Goal: Task Accomplishment & Management: Manage account settings

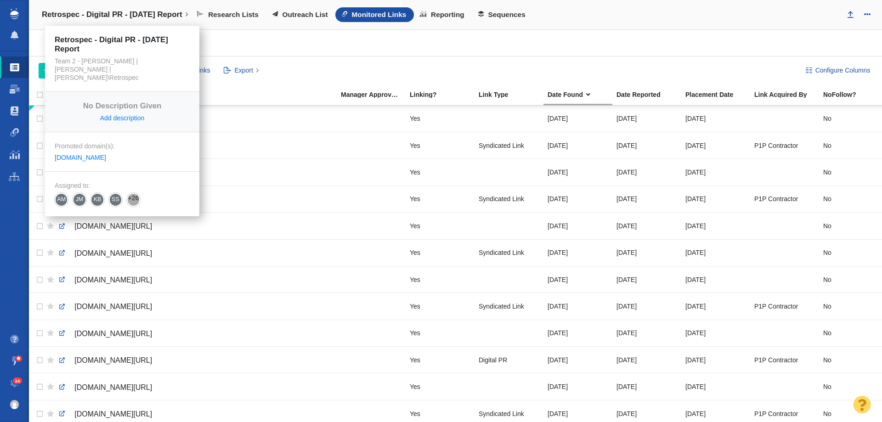
click at [113, 17] on h4 "Retrospec - Digital PR - Labor Day Report" at bounding box center [112, 14] width 141 height 9
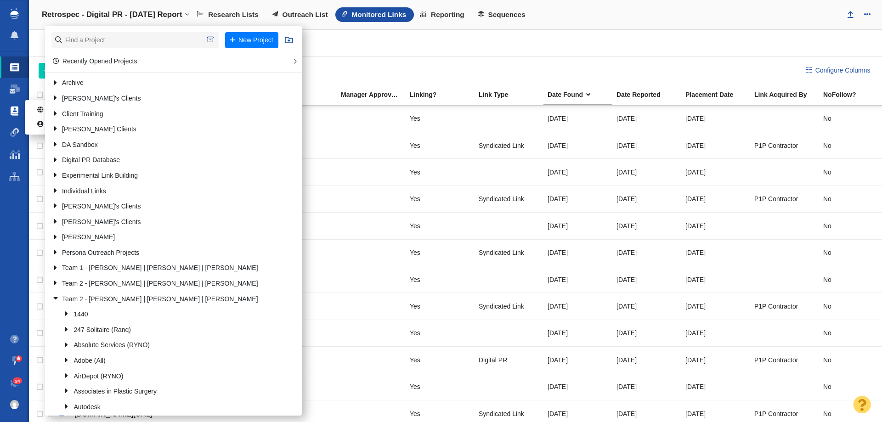
click at [13, 115] on span at bounding box center [15, 111] width 8 height 9
click at [41, 111] on span at bounding box center [42, 110] width 10 height 9
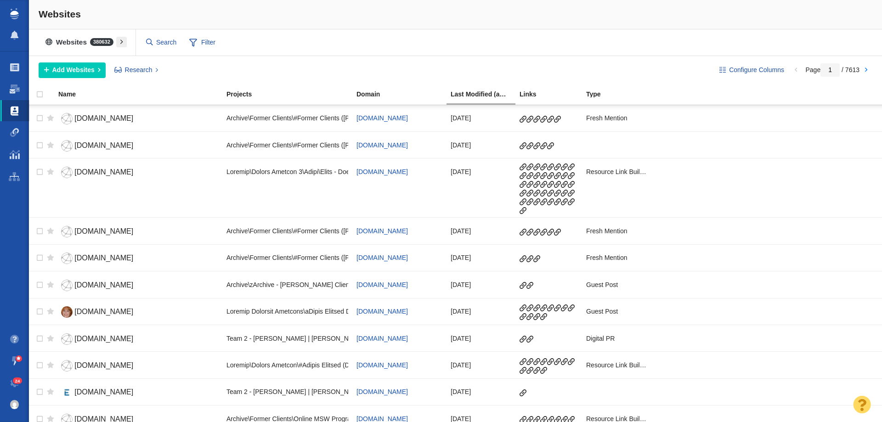
click at [118, 41] on button at bounding box center [121, 42] width 11 height 11
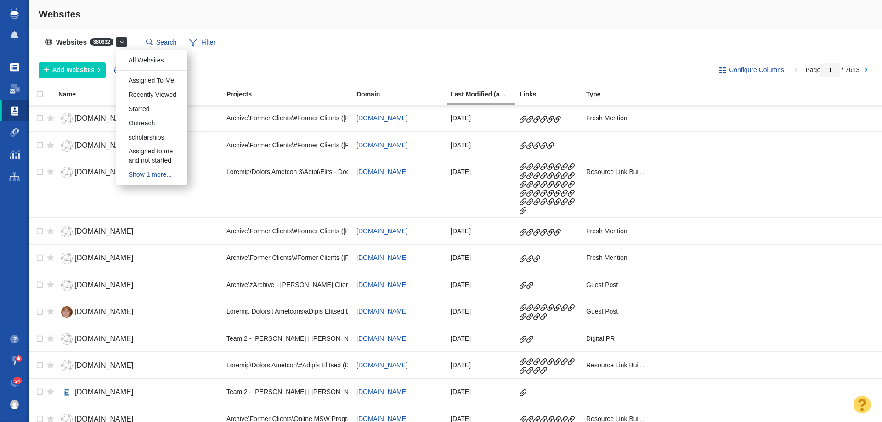
click at [20, 67] on link "Projects" at bounding box center [14, 68] width 29 height 22
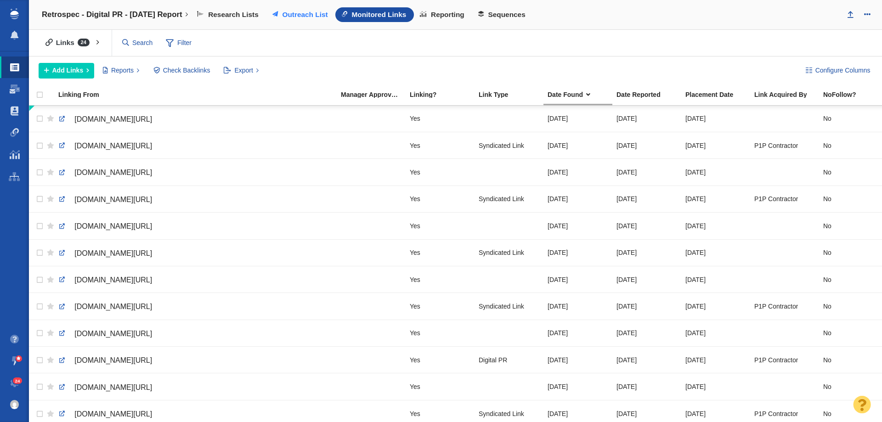
click at [305, 16] on span "Outreach List" at bounding box center [305, 15] width 46 height 8
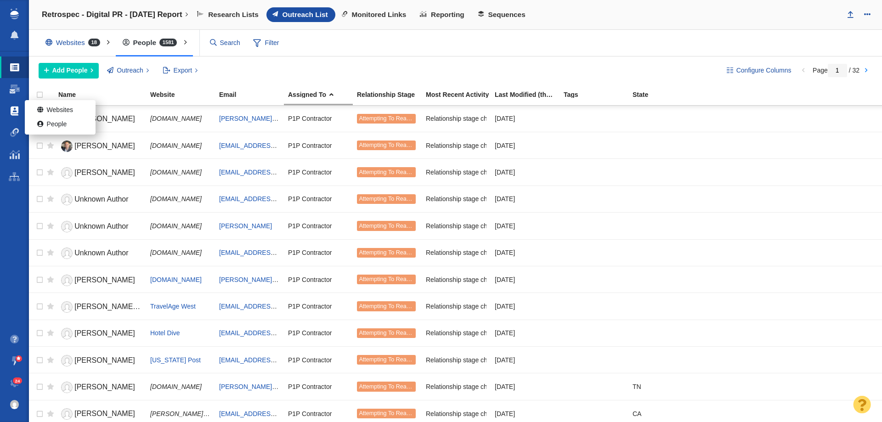
click at [12, 112] on span at bounding box center [15, 111] width 8 height 9
click at [54, 127] on link "People" at bounding box center [60, 125] width 71 height 14
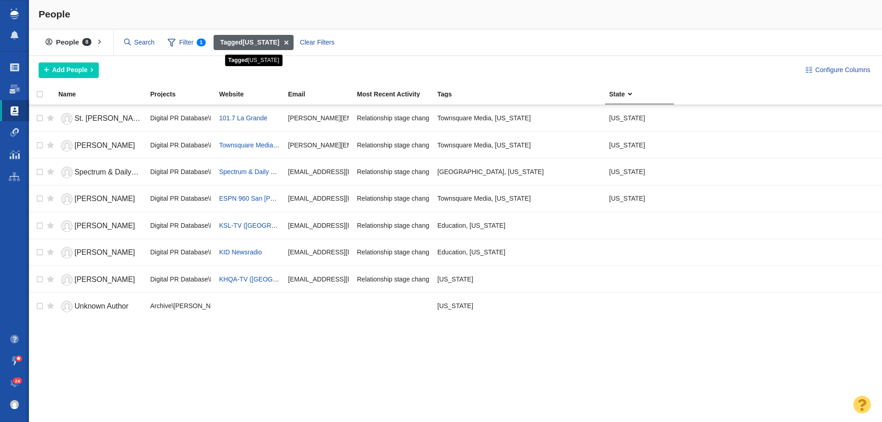
click at [253, 45] on strong "Tagged [US_STATE]" at bounding box center [249, 43] width 59 height 10
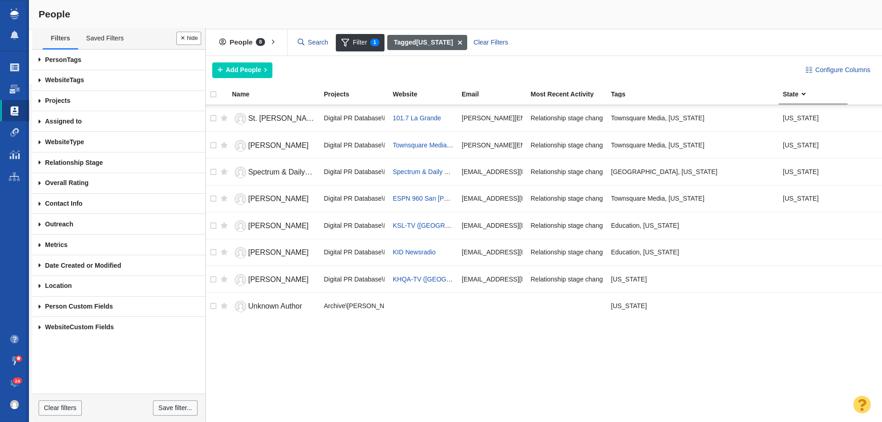
click at [408, 45] on b "Tagged" at bounding box center [405, 42] width 23 height 7
click at [69, 59] on link "Person Tags" at bounding box center [118, 60] width 173 height 21
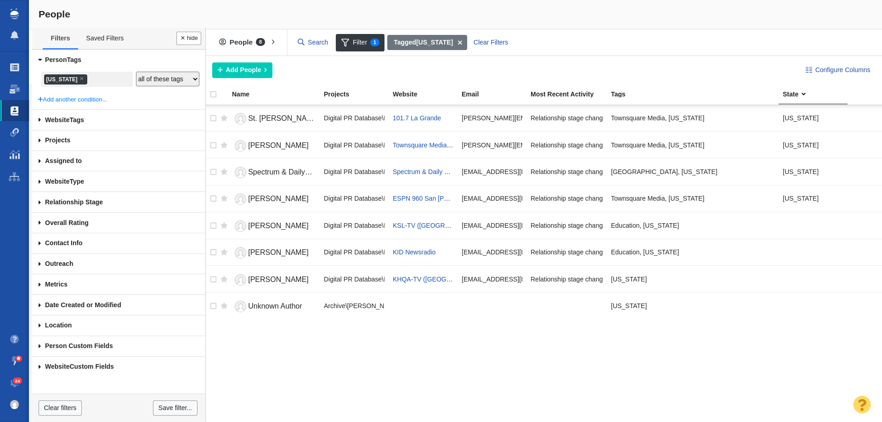
click at [55, 77] on li "× [US_STATE]" at bounding box center [65, 79] width 43 height 10
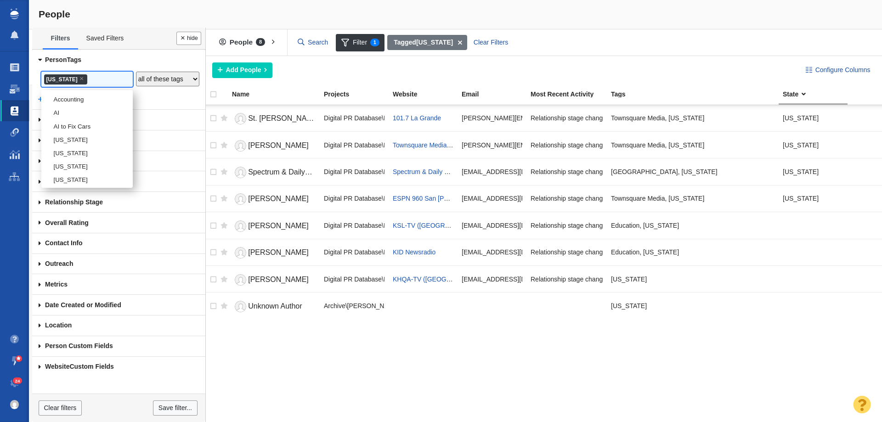
scroll to position [1724, 0]
click at [72, 143] on li "[US_STATE]" at bounding box center [86, 136] width 91 height 13
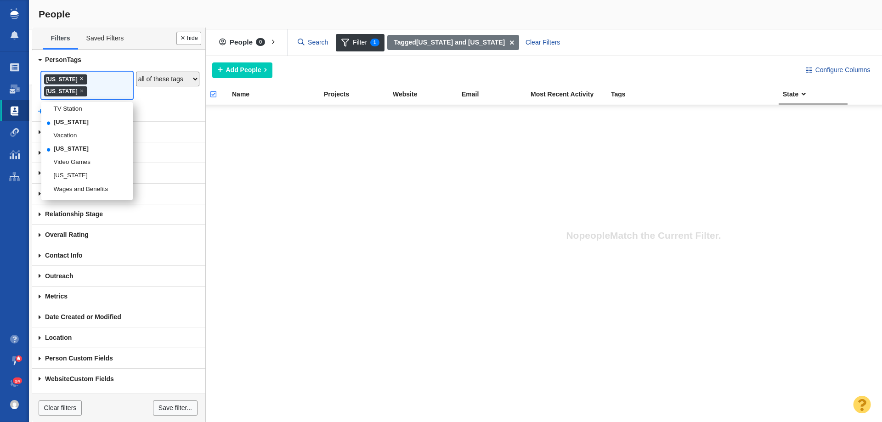
click at [80, 77] on span "×" at bounding box center [82, 78] width 4 height 7
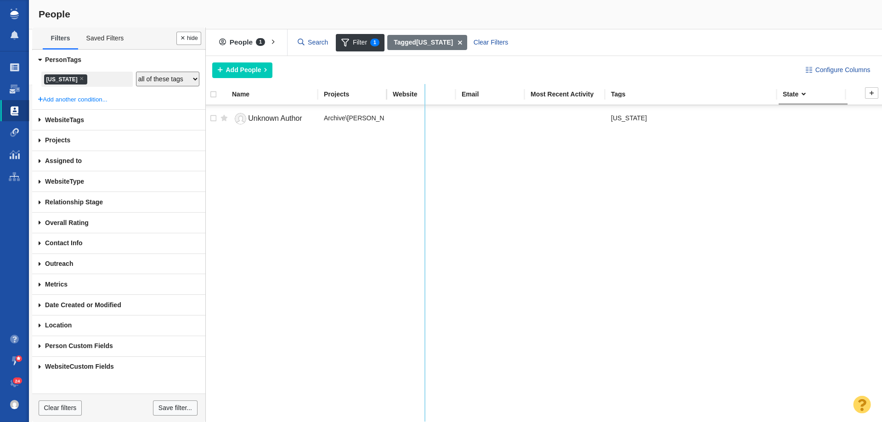
drag, startPoint x: 386, startPoint y: 93, endPoint x: 423, endPoint y: 93, distance: 36.8
click at [423, 93] on tr "Name Projects Website Email Most Recent Activity Tags State" at bounding box center [543, 95] width 680 height 20
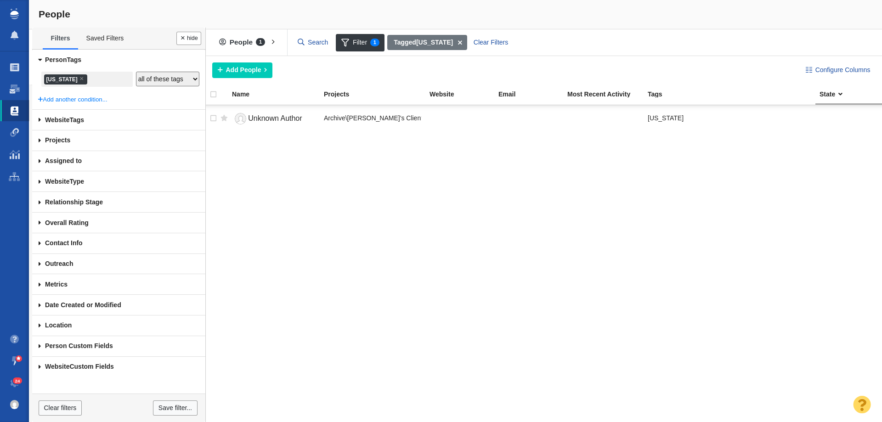
click at [94, 76] on ul "× Vermont" at bounding box center [87, 80] width 88 height 12
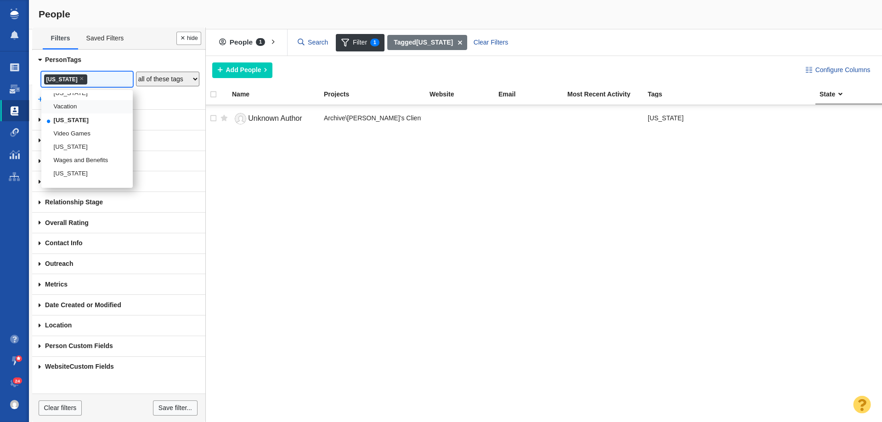
scroll to position [1756, 0]
click at [73, 137] on li "[US_STATE]" at bounding box center [86, 130] width 91 height 13
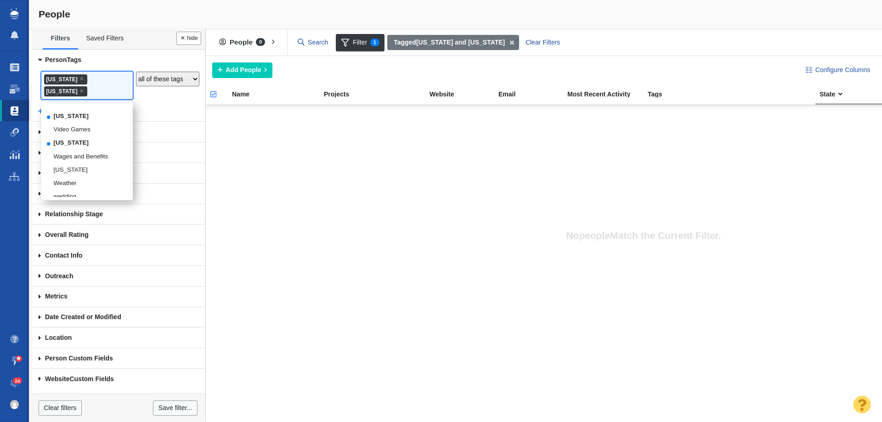
click at [80, 76] on span "×" at bounding box center [82, 78] width 4 height 7
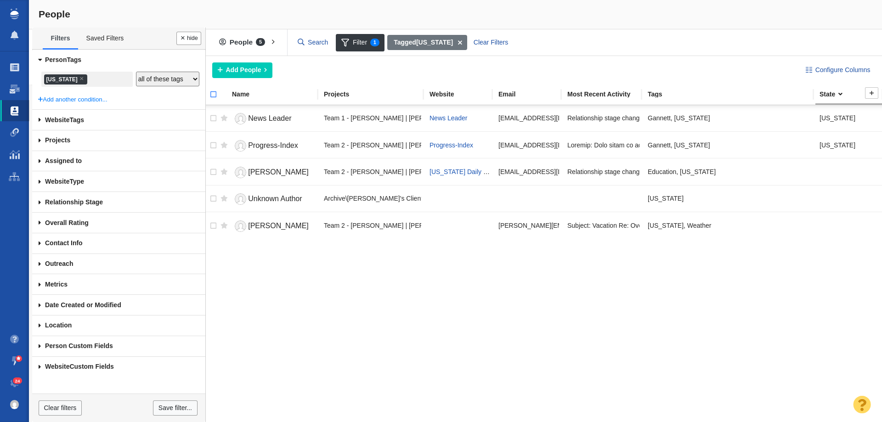
click at [211, 94] on input "checkbox" at bounding box center [210, 99] width 14 height 20
checkbox input "true"
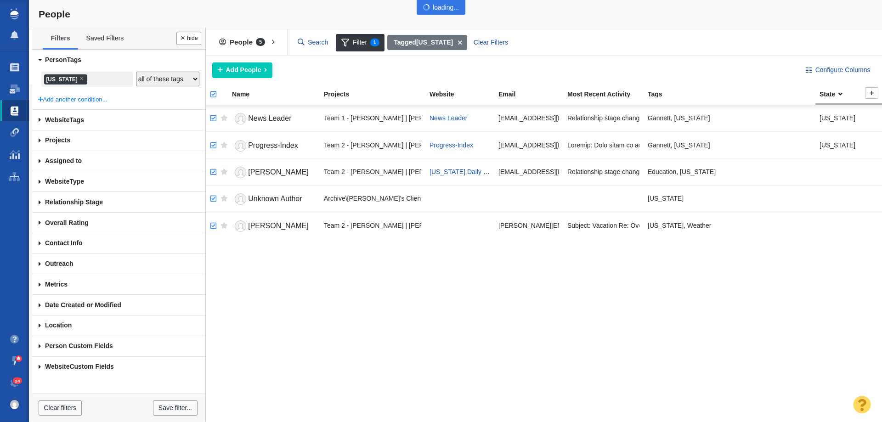
checkbox input "true"
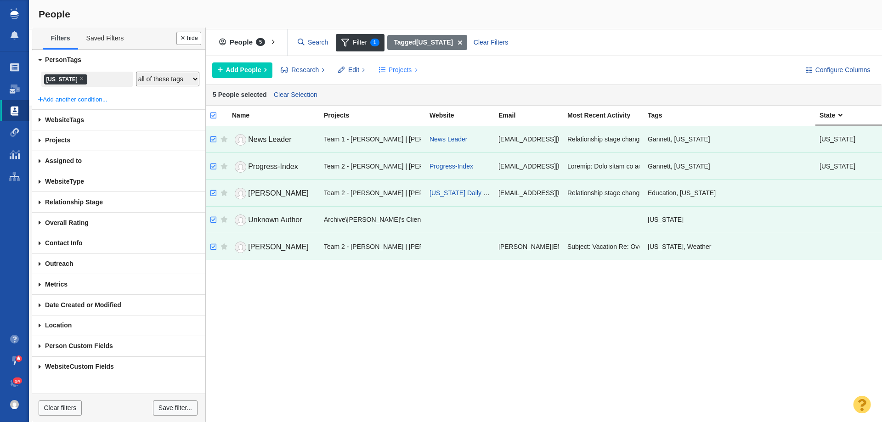
click at [395, 71] on span "Projects" at bounding box center [400, 70] width 23 height 10
click at [408, 87] on div "Copy to Project" at bounding box center [438, 91] width 129 height 14
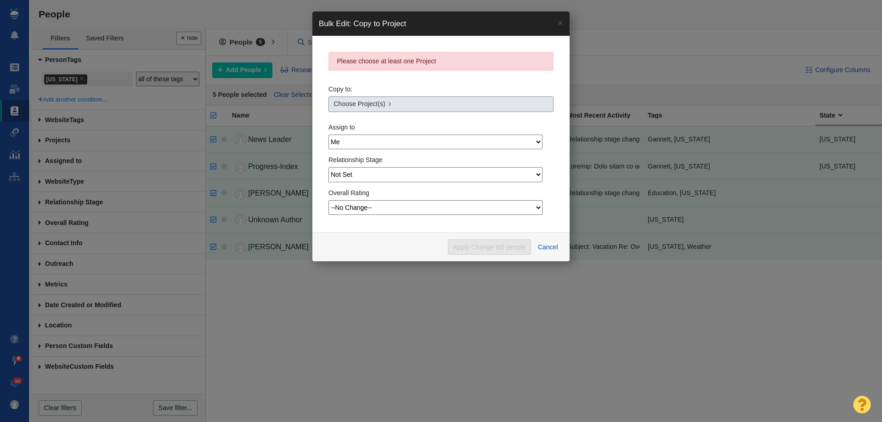
click at [370, 104] on span "Choose Project(s)" at bounding box center [359, 104] width 51 height 10
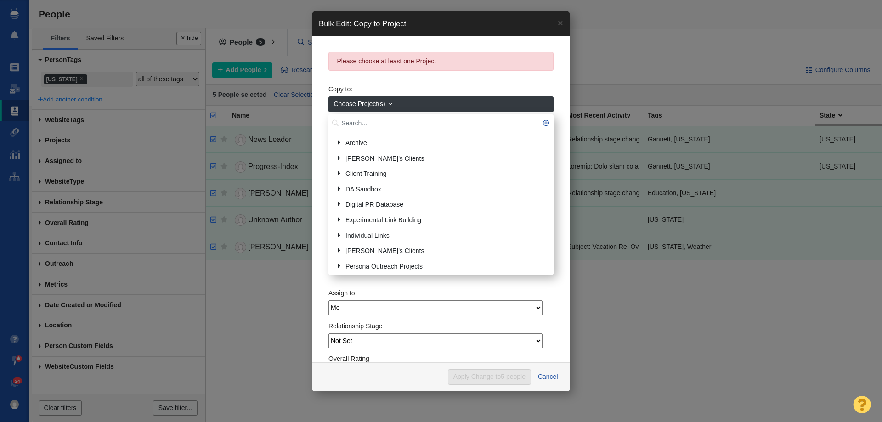
click at [361, 126] on input "text" at bounding box center [441, 123] width 225 height 18
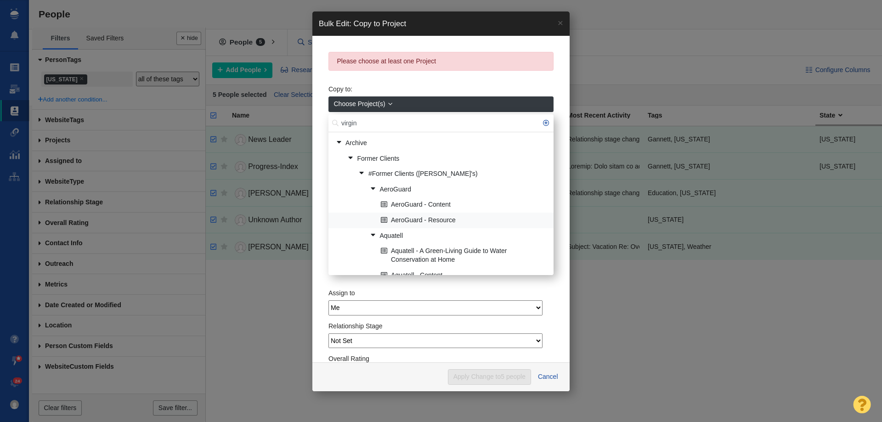
type input "virgin"
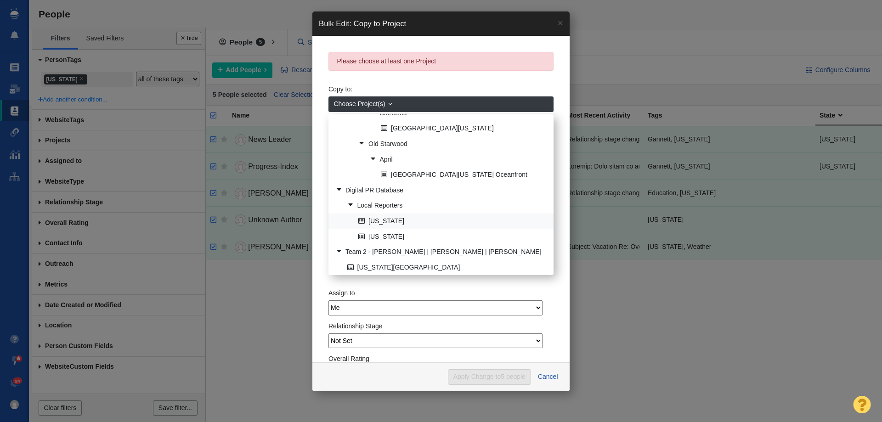
click at [374, 218] on link "Virginia" at bounding box center [452, 221] width 193 height 14
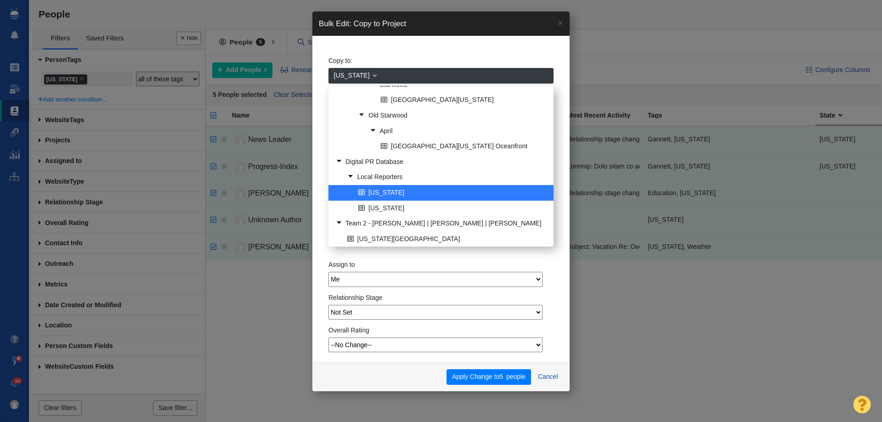
click at [415, 192] on link "Virginia" at bounding box center [452, 193] width 193 height 14
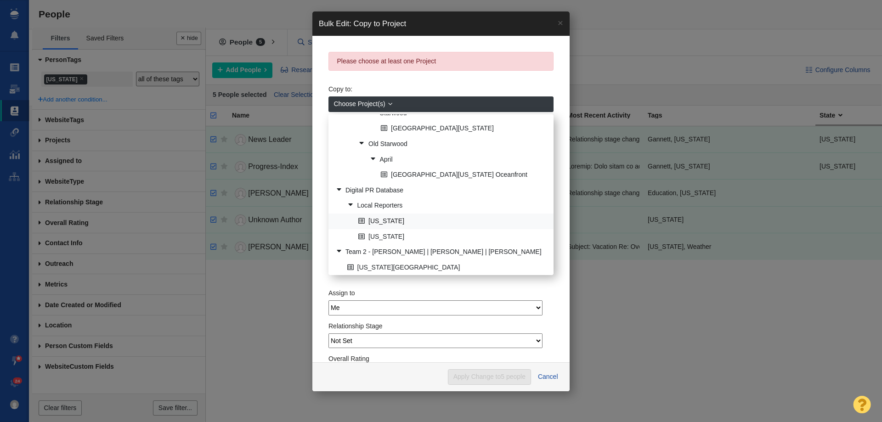
click at [437, 219] on link "Virginia" at bounding box center [452, 221] width 193 height 14
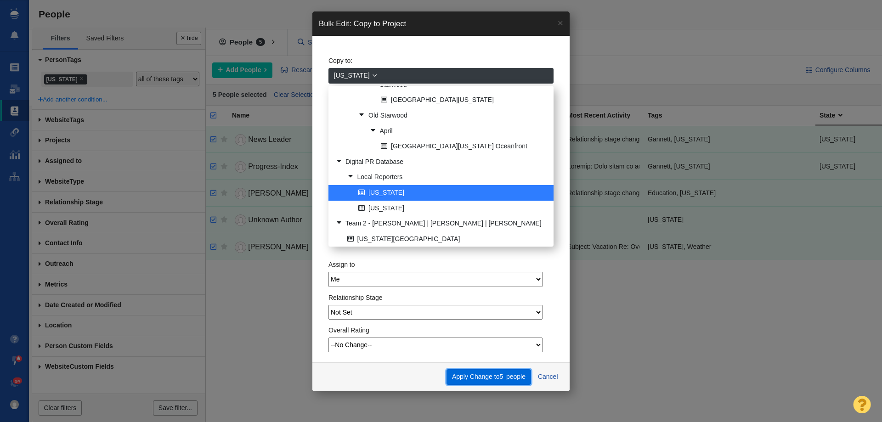
click at [485, 378] on button "Apply Change to 5 people" at bounding box center [489, 378] width 84 height 16
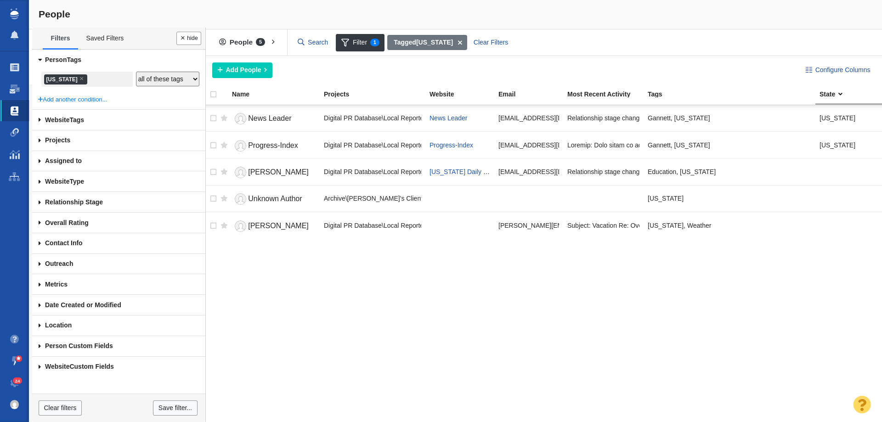
click at [90, 79] on div "Copying Contacts complete - 5 contacts updated. 0 contacts skipped. This operat…" at bounding box center [441, 211] width 882 height 422
click at [90, 79] on ul "× Virginia" at bounding box center [87, 80] width 88 height 12
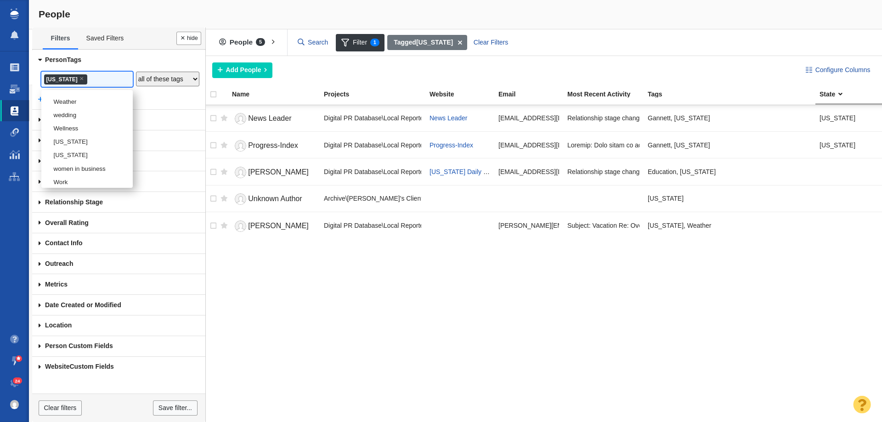
scroll to position [1829, 0]
click at [81, 146] on li "West Virginia" at bounding box center [86, 138] width 91 height 13
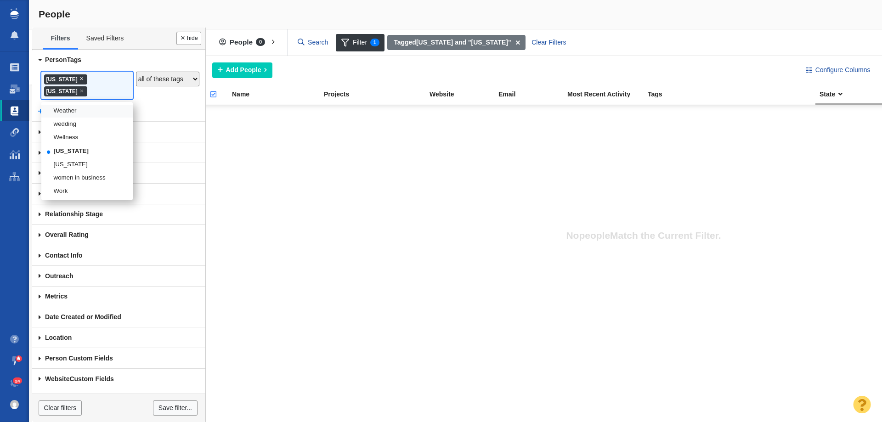
click at [80, 76] on span "×" at bounding box center [82, 78] width 4 height 7
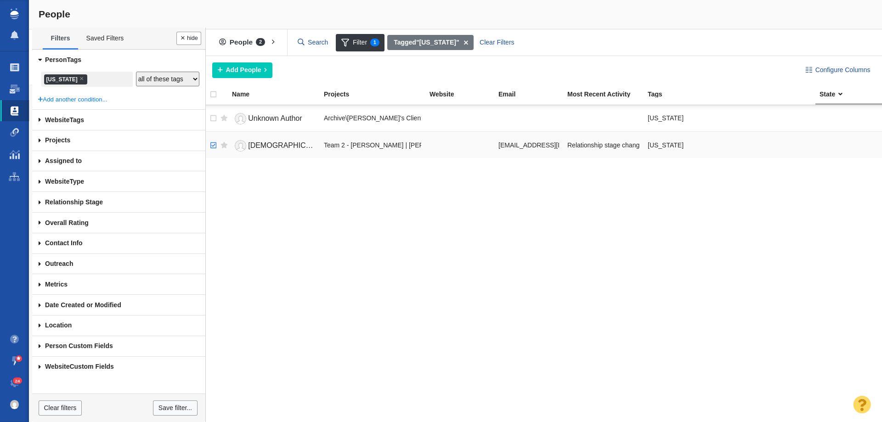
checkbox input "true"
click at [215, 145] on input "checkbox" at bounding box center [212, 146] width 14 height 20
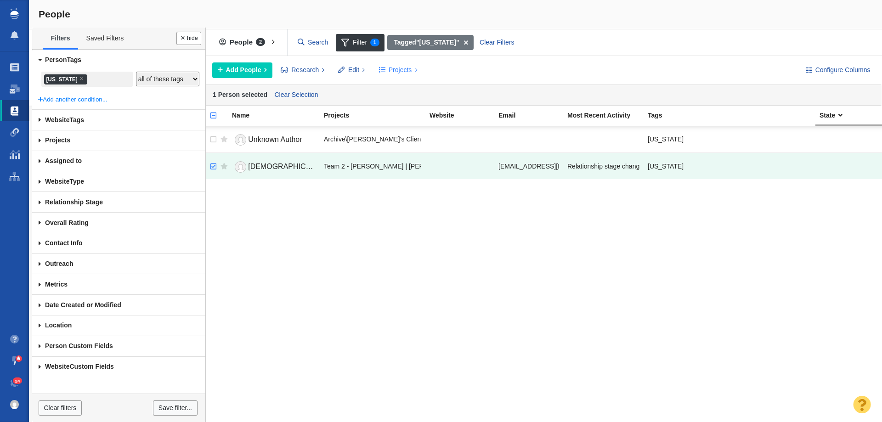
click at [407, 66] on span "Projects" at bounding box center [400, 70] width 23 height 10
click at [407, 87] on div "Copy to Project" at bounding box center [438, 91] width 129 height 14
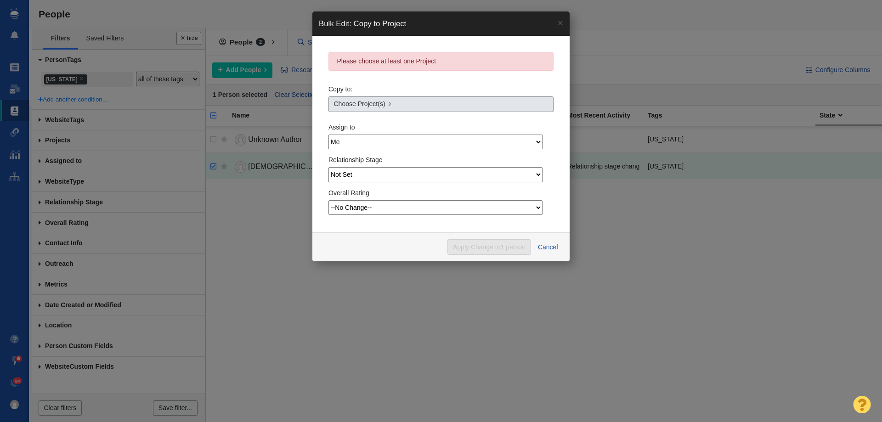
click at [386, 100] on link "Choose Project(s)" at bounding box center [441, 105] width 225 height 16
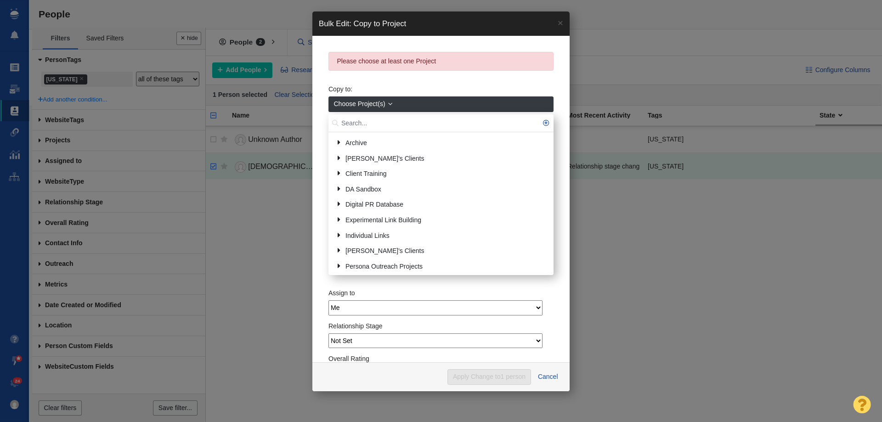
click at [373, 121] on input "text" at bounding box center [441, 123] width 225 height 18
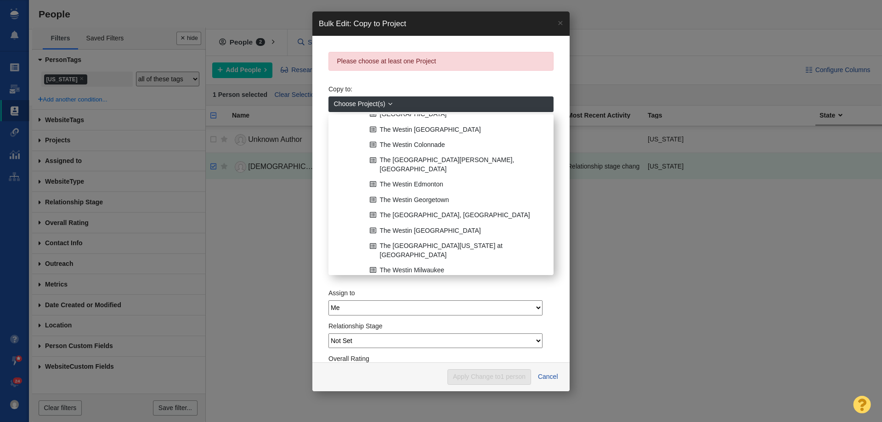
scroll to position [506, 0]
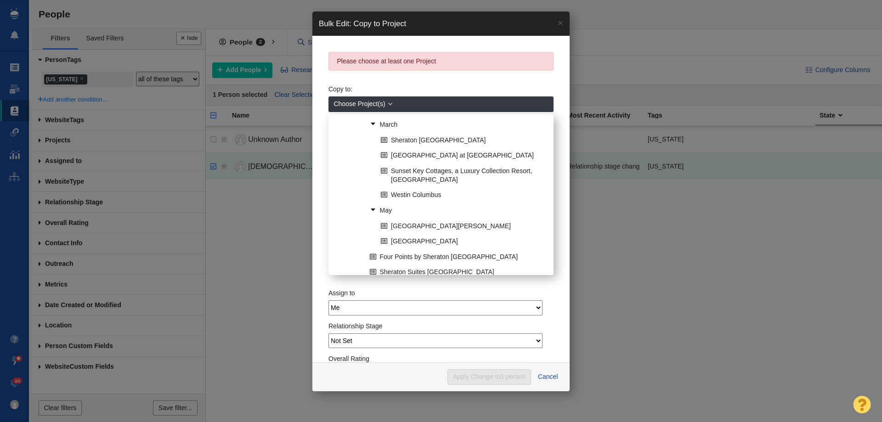
click at [424, 83] on div "Copy to: Choose Project(s) west Archive Former Clients #Former Clients (Nick's)…" at bounding box center [441, 179] width 225 height 198
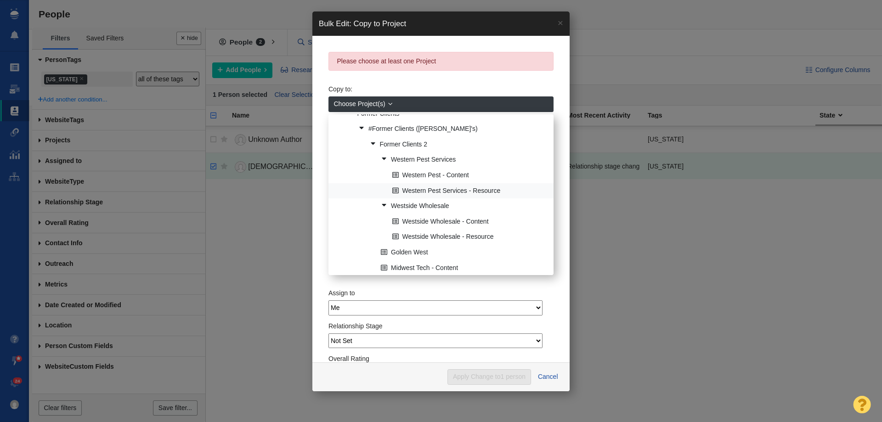
scroll to position [0, 0]
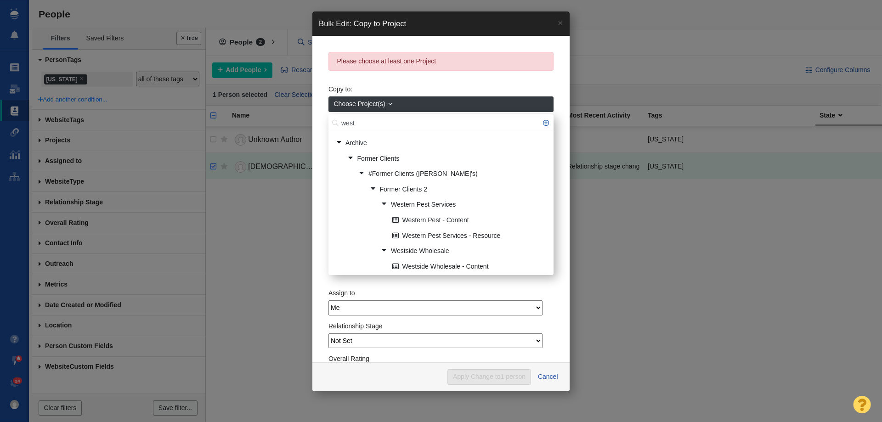
click at [390, 124] on input "west" at bounding box center [441, 123] width 225 height 18
type input "west vi"
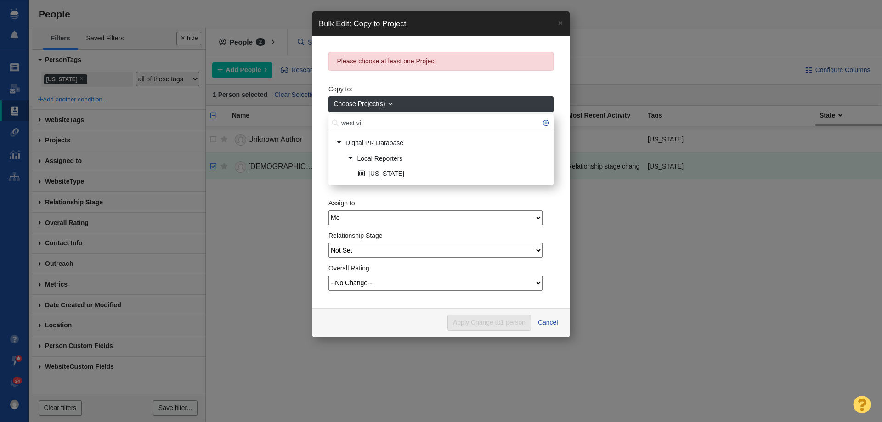
click at [383, 177] on link "West Virginia" at bounding box center [452, 174] width 193 height 14
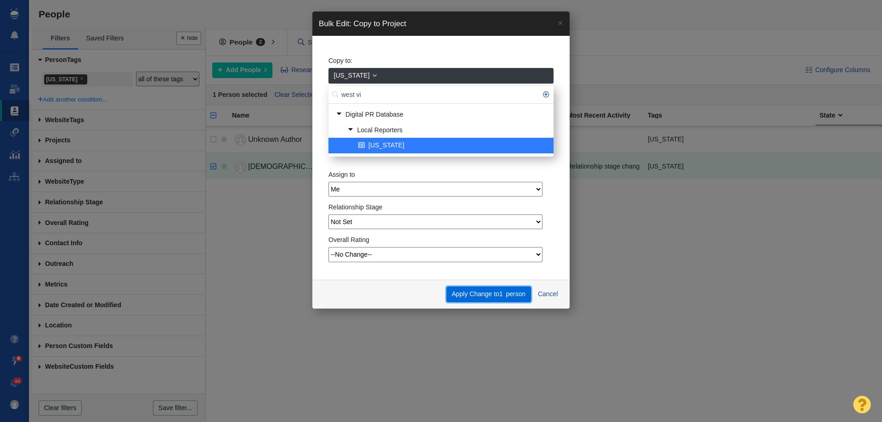
click at [494, 297] on button "Apply Change to 1 person" at bounding box center [489, 295] width 85 height 16
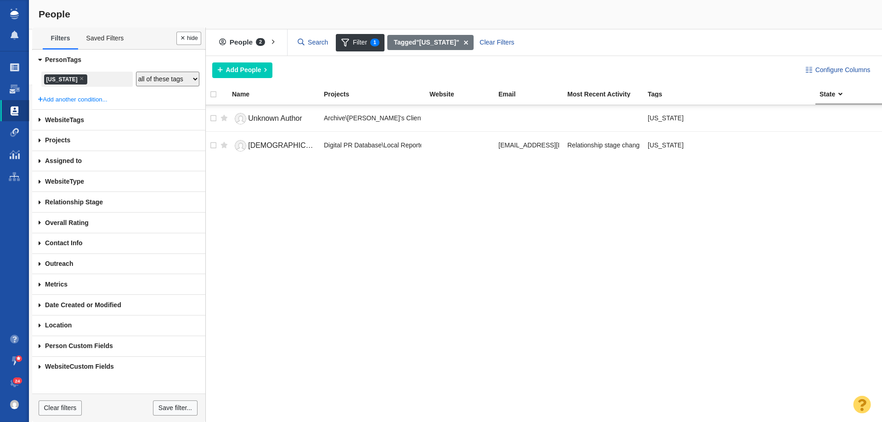
click at [115, 78] on ul "× West Virginia" at bounding box center [87, 80] width 88 height 12
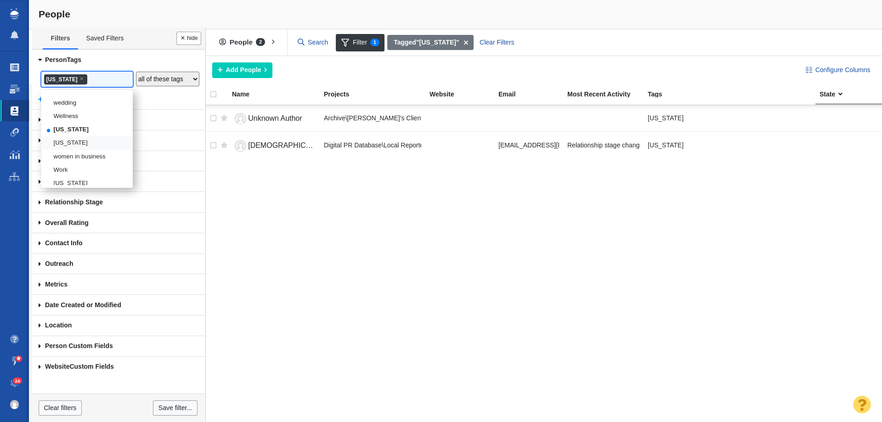
scroll to position [1860, 0]
click at [81, 139] on li "Wisconsin" at bounding box center [86, 137] width 91 height 13
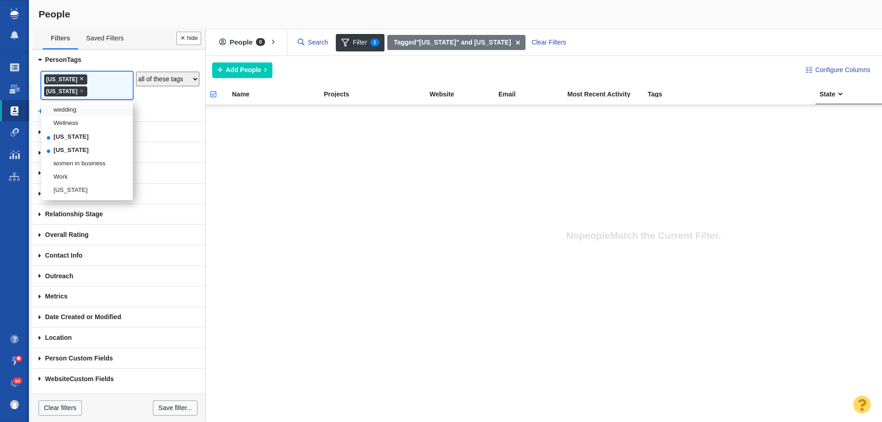
click at [84, 77] on span "×" at bounding box center [82, 78] width 4 height 7
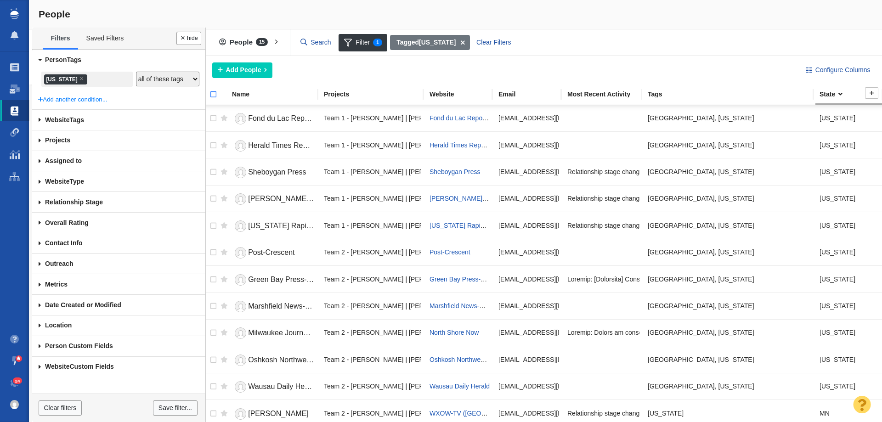
click at [211, 92] on input "checkbox" at bounding box center [210, 99] width 14 height 20
checkbox input "true"
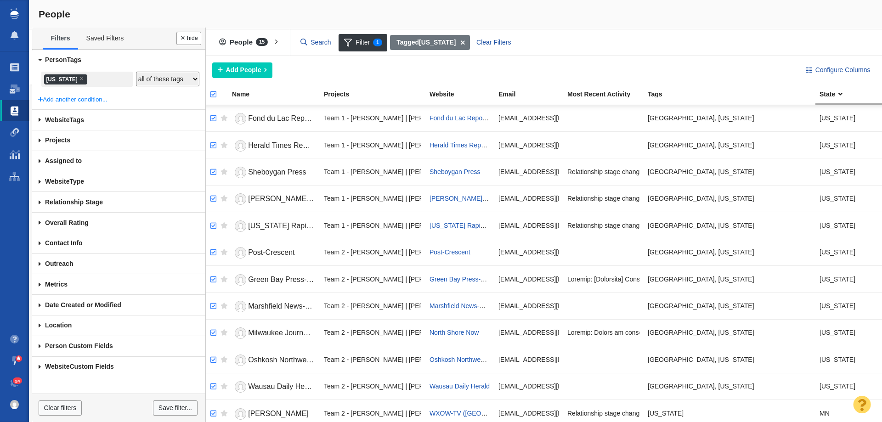
checkbox input "true"
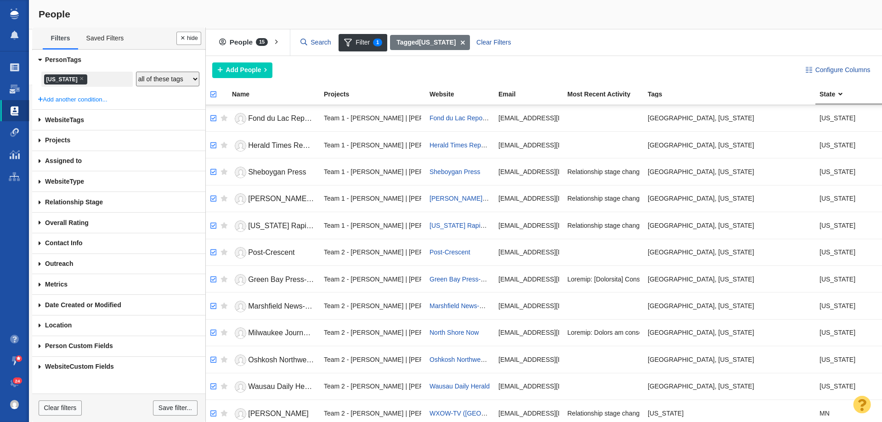
checkbox input "true"
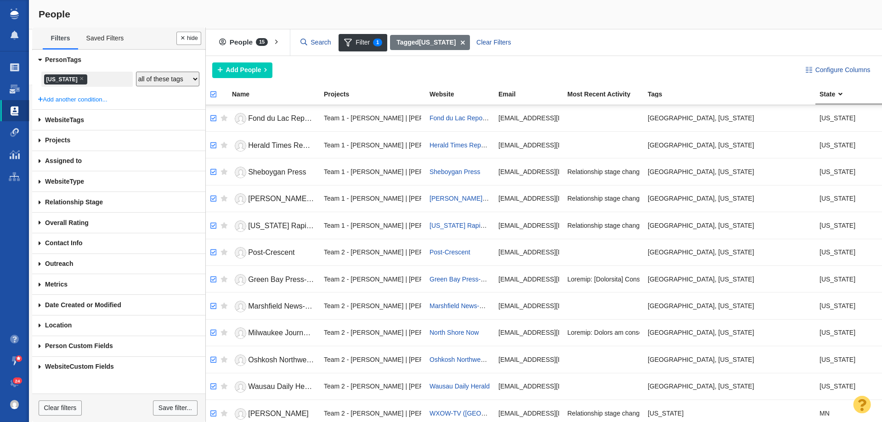
checkbox input "true"
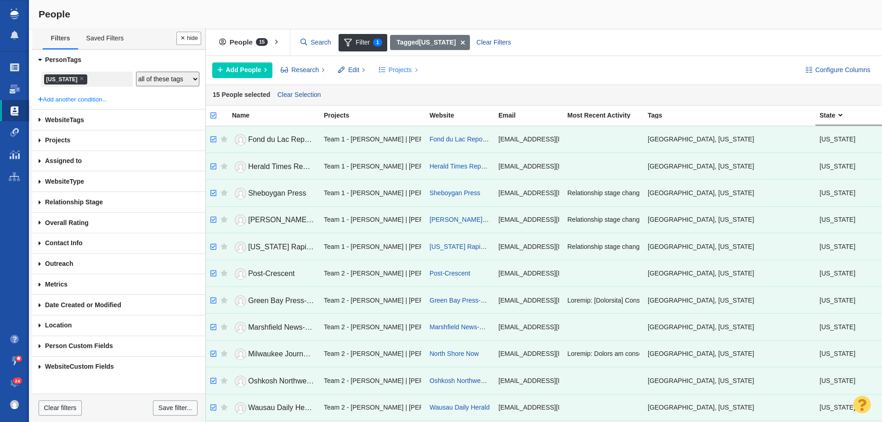
click at [389, 70] on span "Projects" at bounding box center [400, 70] width 23 height 10
click at [399, 89] on div "Copy to Project" at bounding box center [438, 91] width 129 height 14
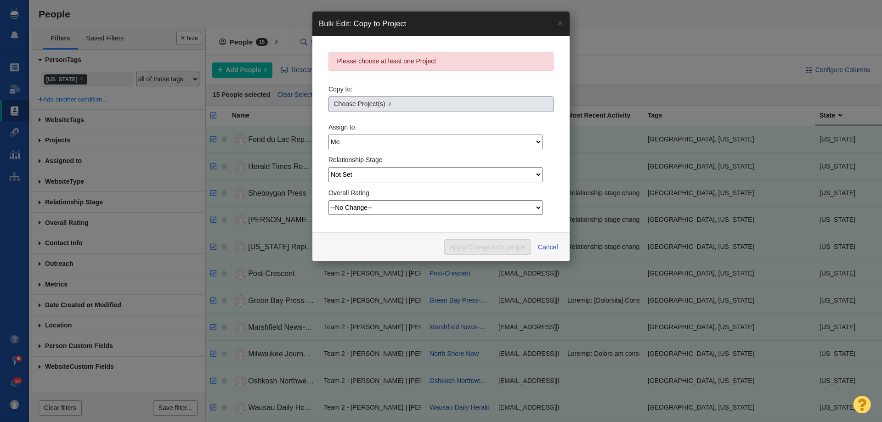
click at [361, 102] on span "Choose Project(s)" at bounding box center [359, 104] width 51 height 10
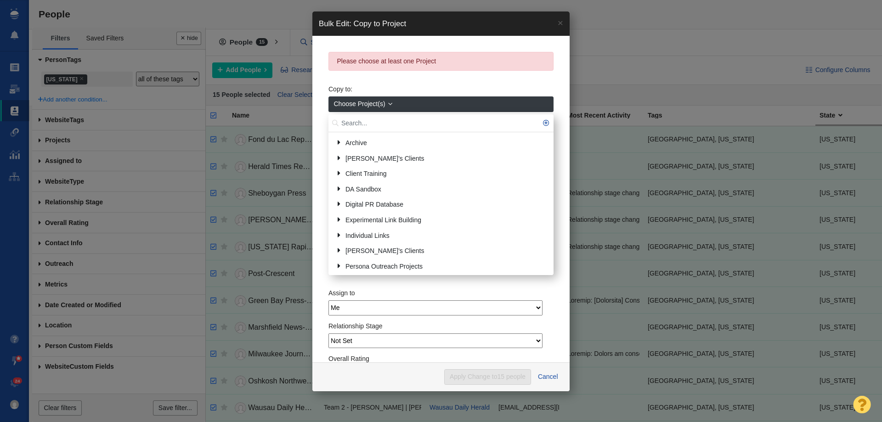
click at [367, 106] on span "Choose Project(s)" at bounding box center [359, 104] width 51 height 10
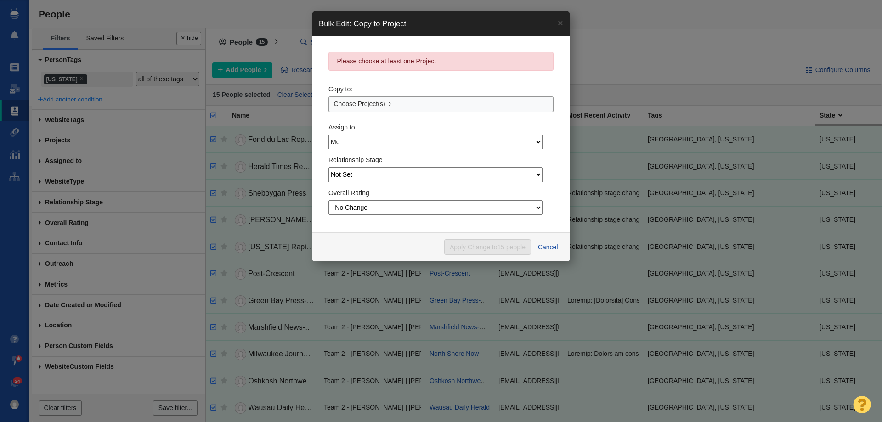
click at [356, 122] on div "Assign to Me Admin Account Devin Boudreaux Dylan Carlson Jesse Vernuccio Jim Mi…" at bounding box center [441, 135] width 225 height 33
click at [362, 106] on span "Choose Project(s)" at bounding box center [359, 104] width 51 height 10
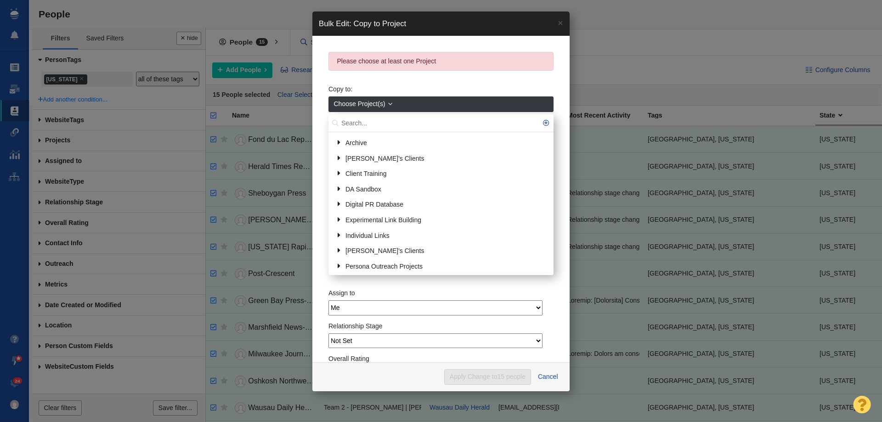
click at [359, 124] on input "text" at bounding box center [441, 123] width 225 height 18
type input "wiscon"
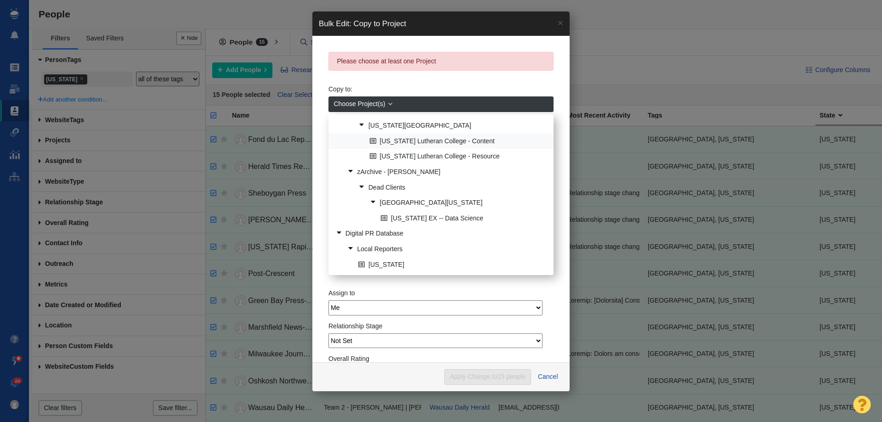
scroll to position [49, 0]
click at [363, 264] on link at bounding box center [358, 263] width 13 height 11
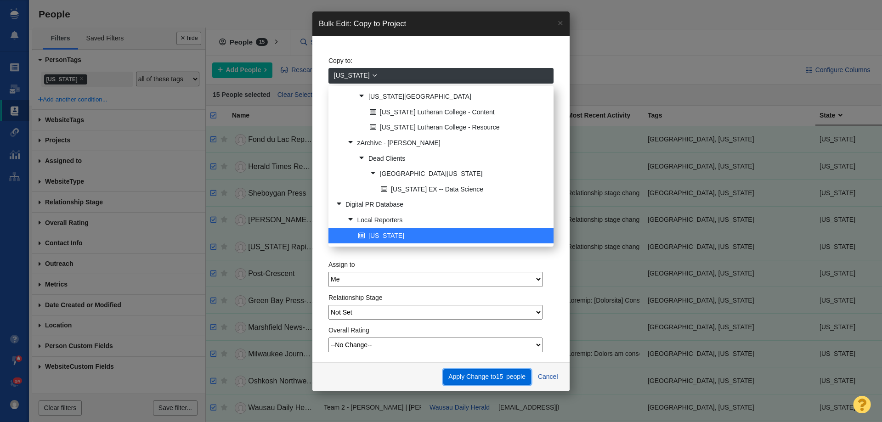
click at [484, 373] on button "Apply Change to 15 people" at bounding box center [488, 378] width 88 height 16
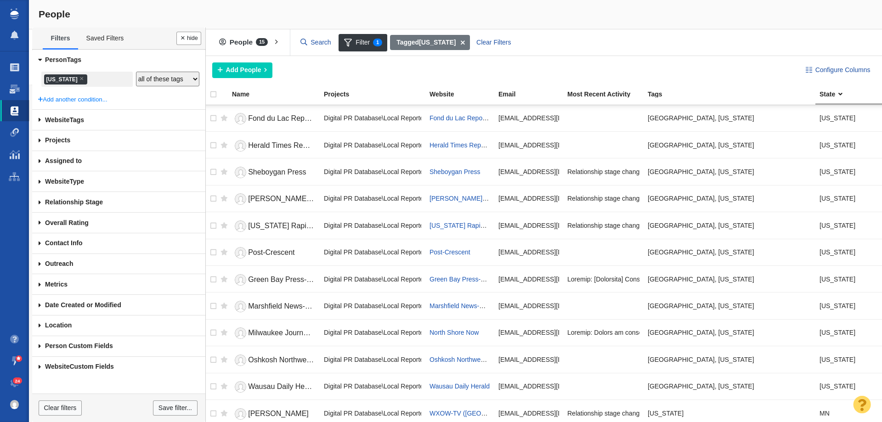
click at [57, 77] on div "Copying Contacts complete - 15 contacts updated. 0 contacts skipped. This opera…" at bounding box center [441, 211] width 882 height 422
click at [59, 78] on li "× Wisconsin" at bounding box center [65, 79] width 43 height 10
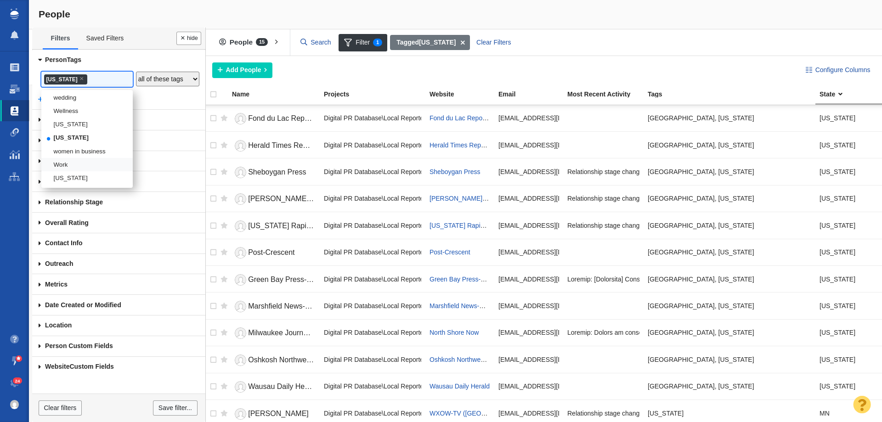
scroll to position [1860, 0]
click at [74, 177] on li "[US_STATE]" at bounding box center [86, 177] width 91 height 13
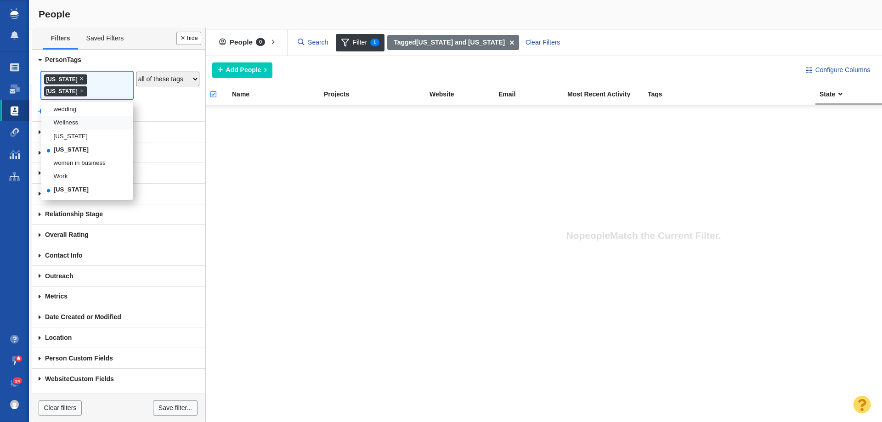
click at [80, 80] on span "×" at bounding box center [82, 78] width 4 height 7
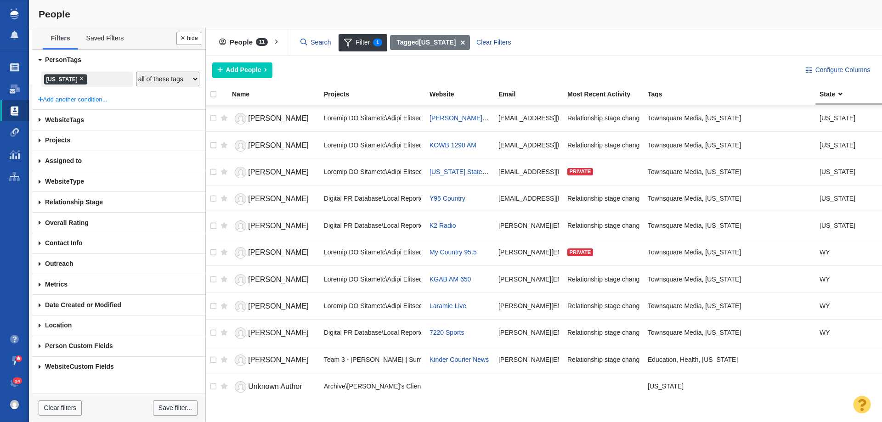
click at [80, 80] on span "×" at bounding box center [82, 78] width 4 height 7
click at [85, 85] on div at bounding box center [441, 211] width 882 height 422
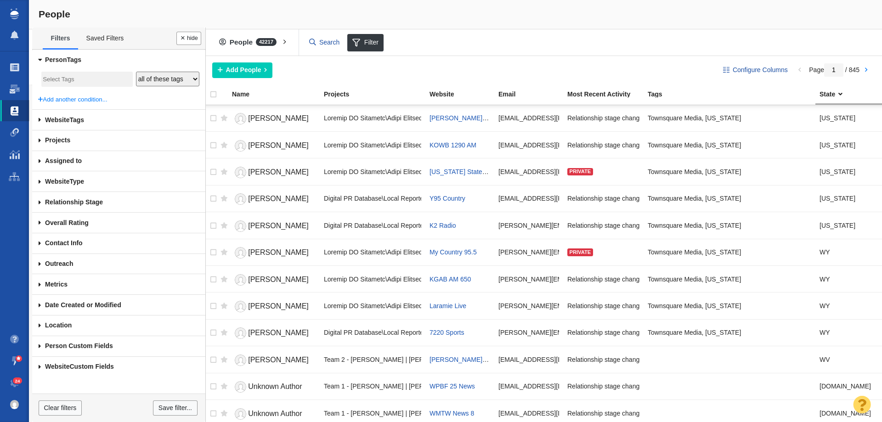
click at [91, 74] on input "search" at bounding box center [87, 80] width 88 height 12
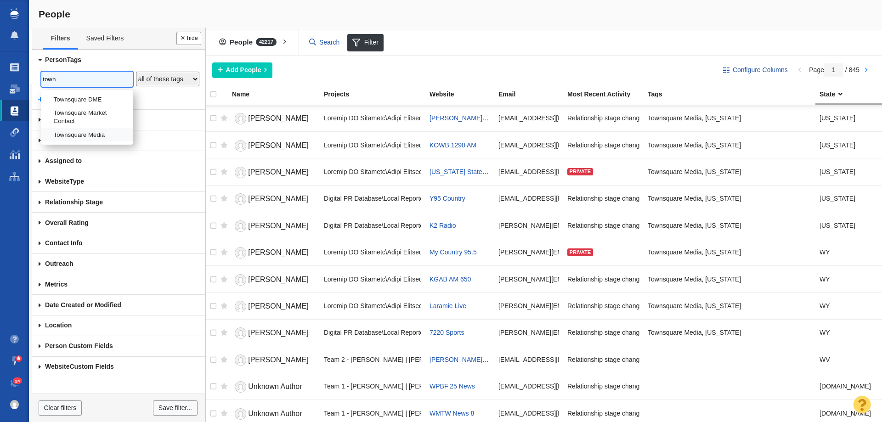
type input "town"
click at [79, 137] on li "Townsquare Media" at bounding box center [86, 134] width 91 height 13
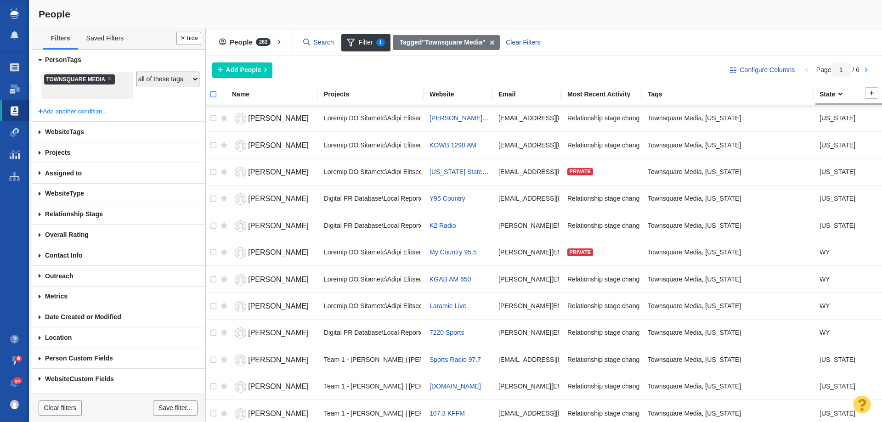
click at [213, 97] on input "checkbox" at bounding box center [210, 99] width 14 height 20
checkbox input "true"
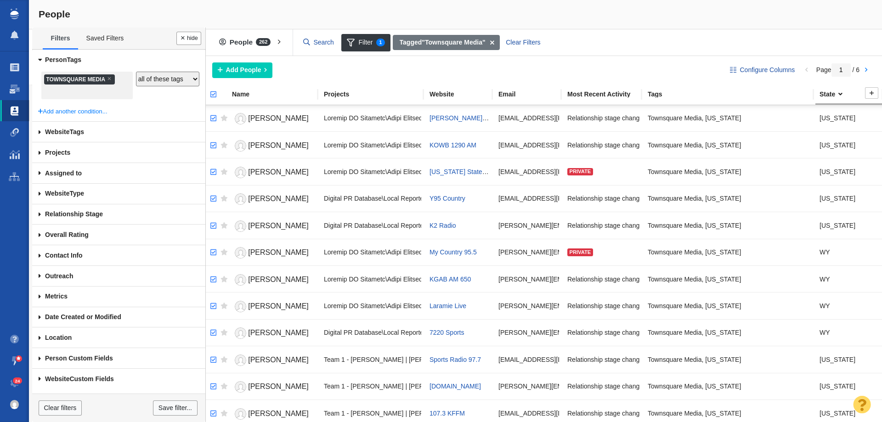
checkbox input "true"
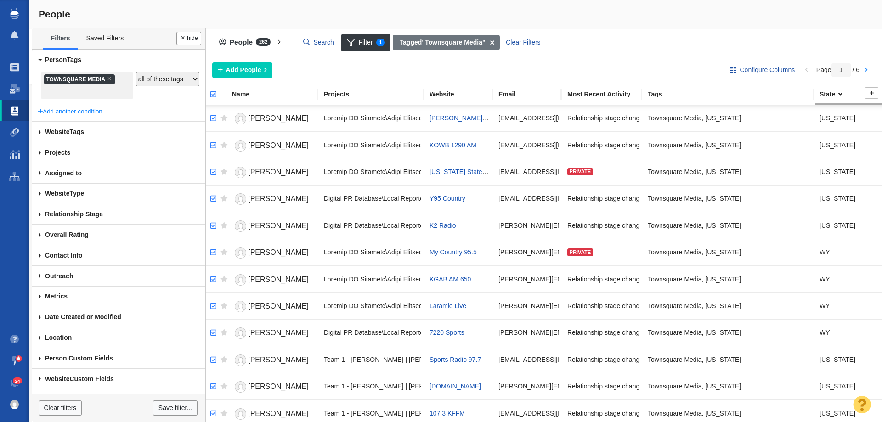
checkbox input "true"
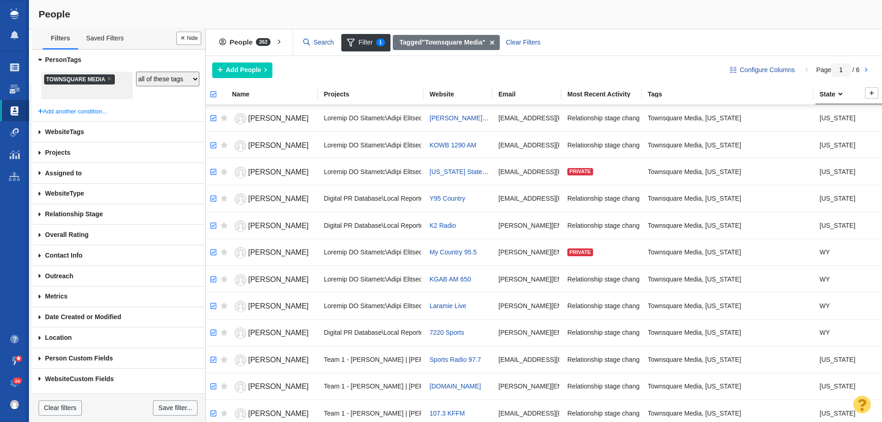
checkbox input "true"
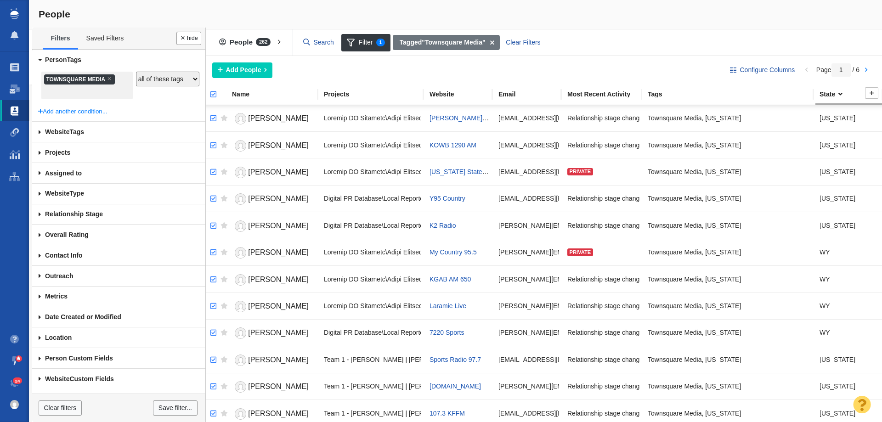
checkbox input "true"
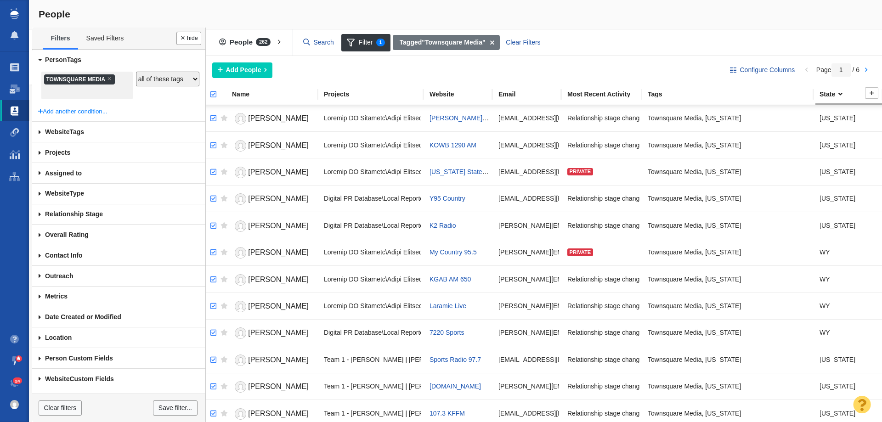
checkbox input "true"
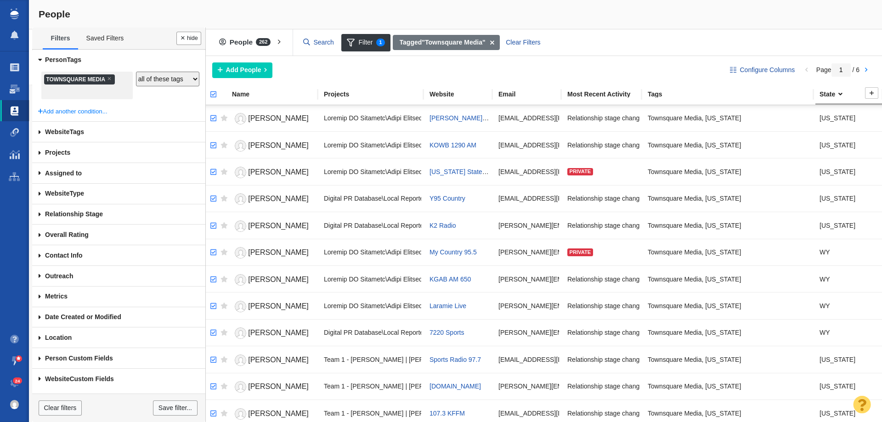
checkbox input "true"
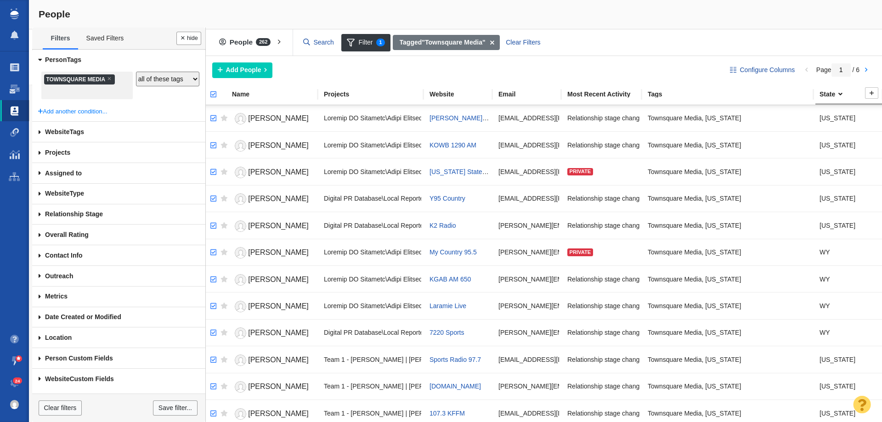
checkbox input "true"
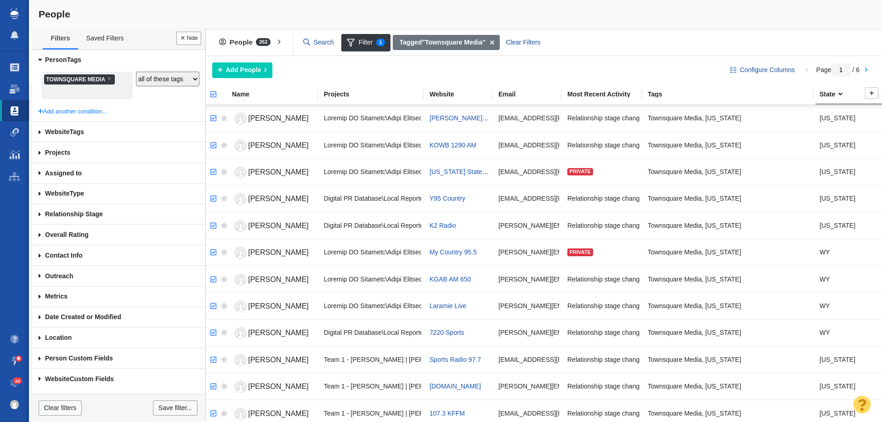
checkbox input "true"
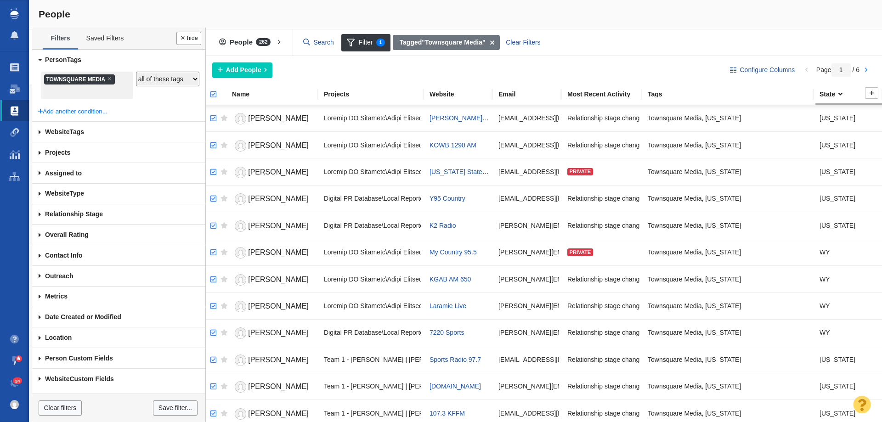
checkbox input "true"
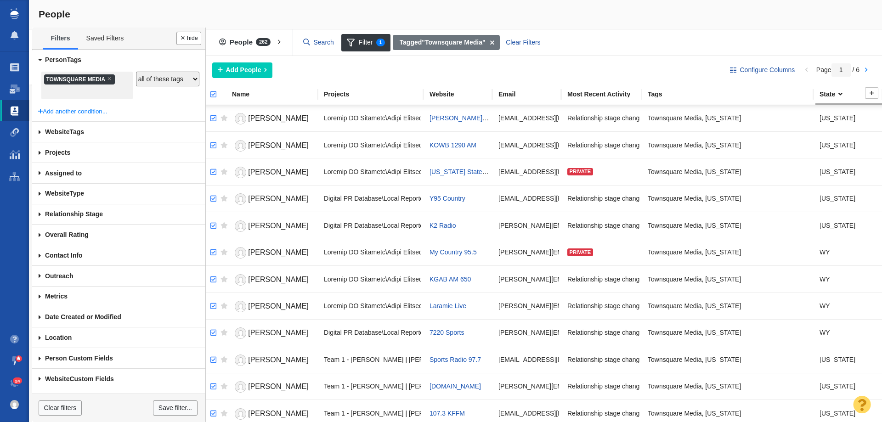
checkbox input "true"
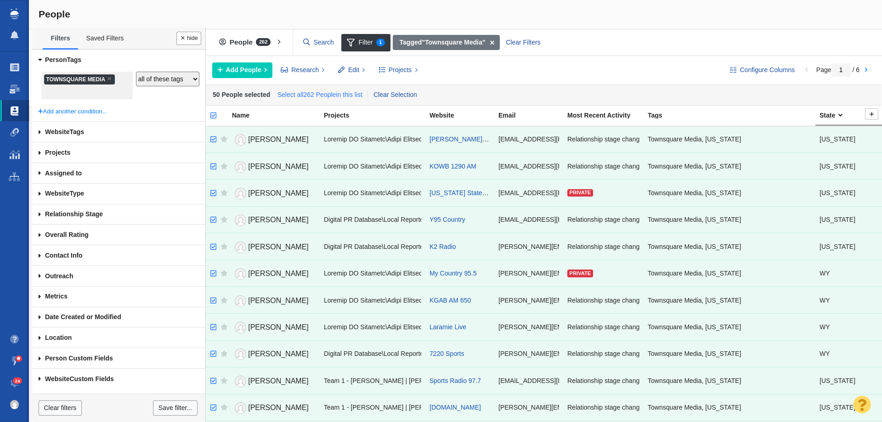
click at [342, 94] on link "Select all 262 People in this list" at bounding box center [319, 95] width 89 height 14
click at [390, 70] on span "Projects" at bounding box center [400, 70] width 23 height 10
click at [394, 85] on div "Copy to Project" at bounding box center [438, 91] width 129 height 14
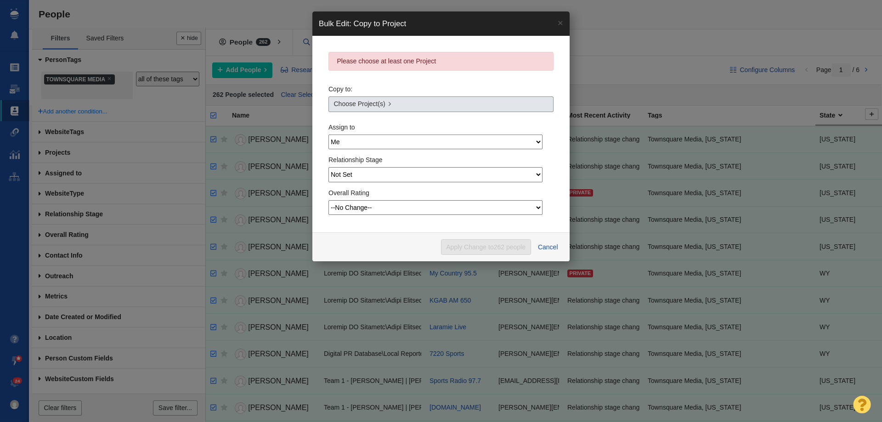
click at [367, 104] on span "Choose Project(s)" at bounding box center [359, 104] width 51 height 10
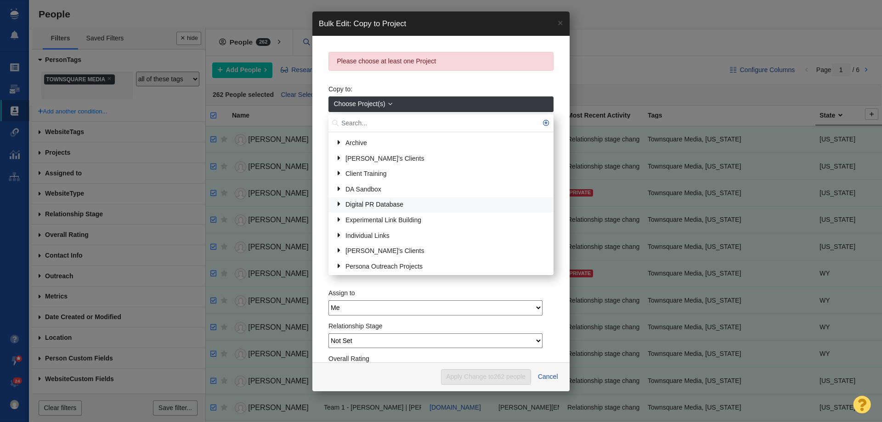
click at [371, 201] on link "Digital PR Database" at bounding box center [441, 205] width 216 height 14
click at [378, 191] on link "Media Groups" at bounding box center [447, 190] width 204 height 14
click at [388, 238] on link "Townsquare Media" at bounding box center [452, 236] width 193 height 14
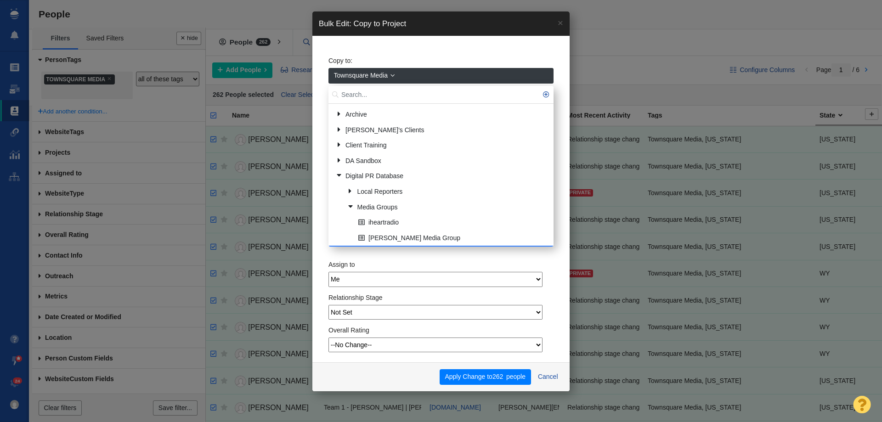
scroll to position [14, 0]
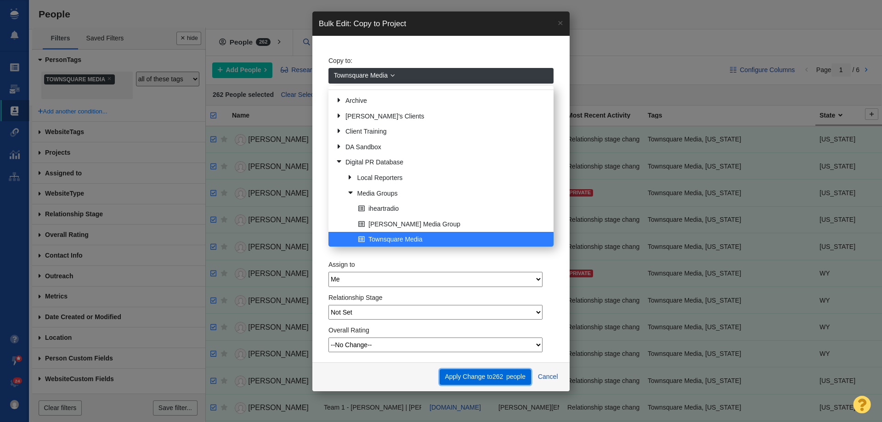
click at [472, 377] on button "Apply Change to 262 people" at bounding box center [485, 378] width 91 height 16
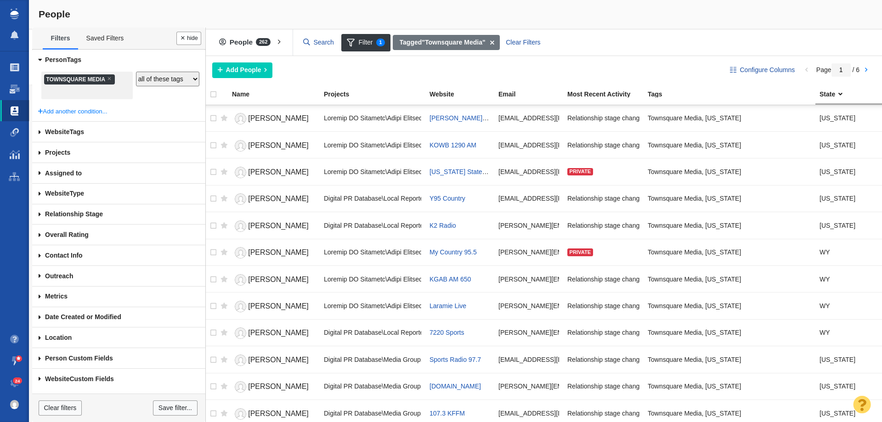
click at [65, 80] on li "× Townsquare Media" at bounding box center [79, 79] width 71 height 10
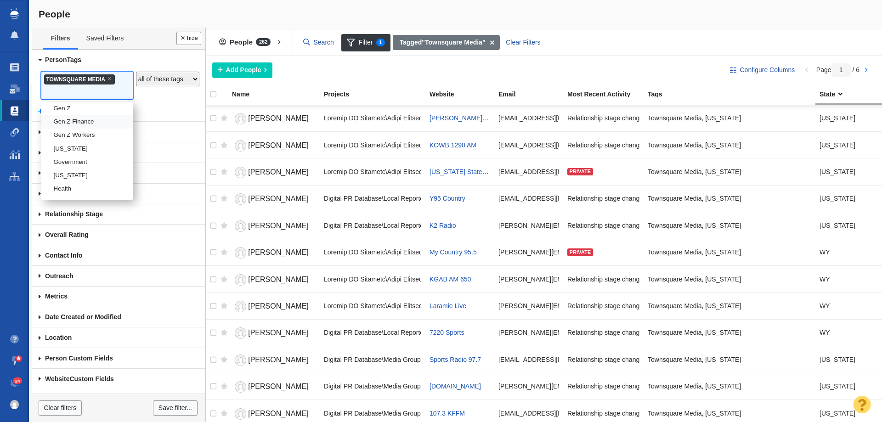
scroll to position [580, 0]
click at [76, 115] on li "Gannett" at bounding box center [86, 108] width 91 height 13
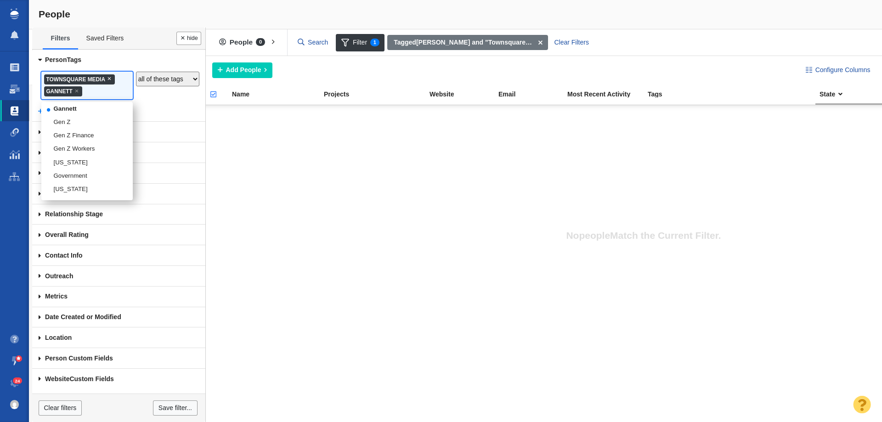
click at [108, 79] on span "×" at bounding box center [110, 78] width 4 height 7
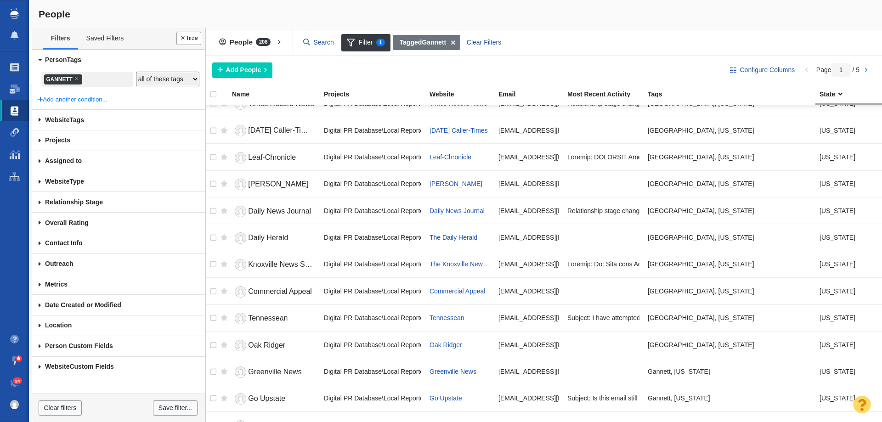
scroll to position [827, 0]
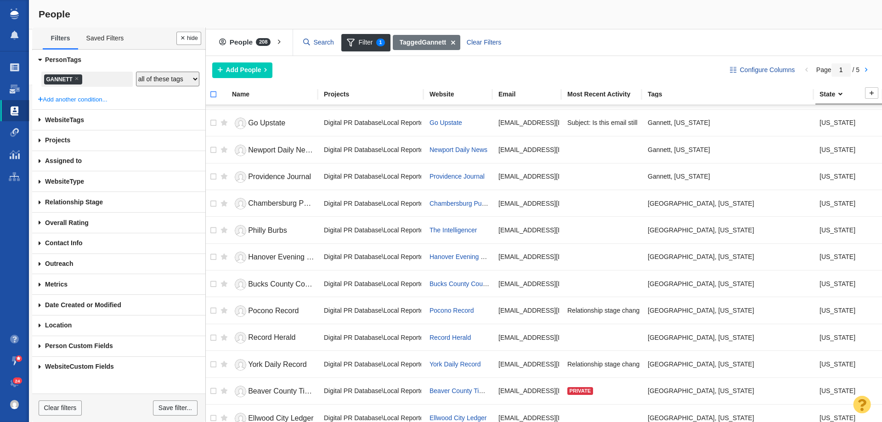
click at [213, 94] on input "checkbox" at bounding box center [210, 99] width 14 height 20
checkbox input "true"
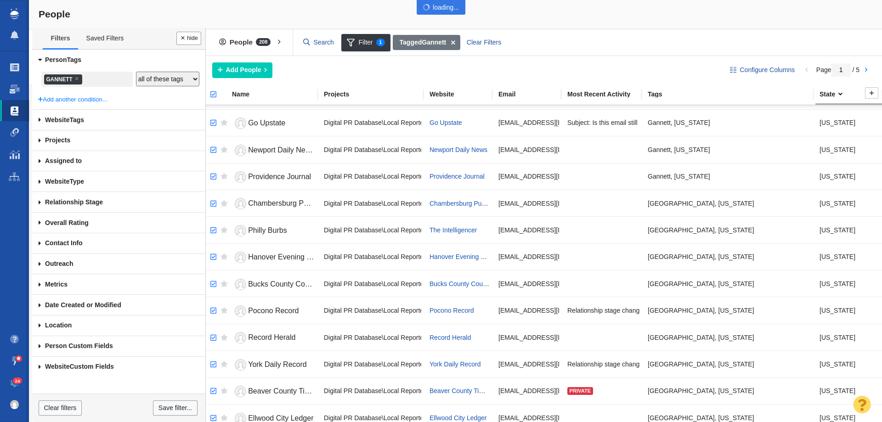
checkbox input "true"
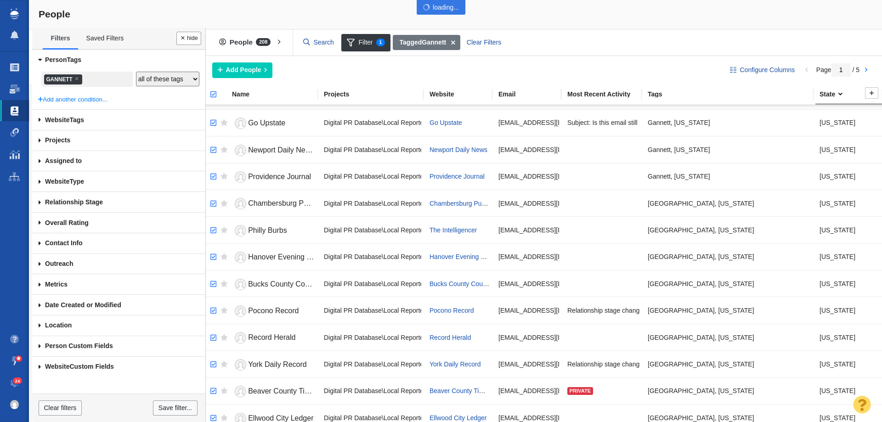
checkbox input "true"
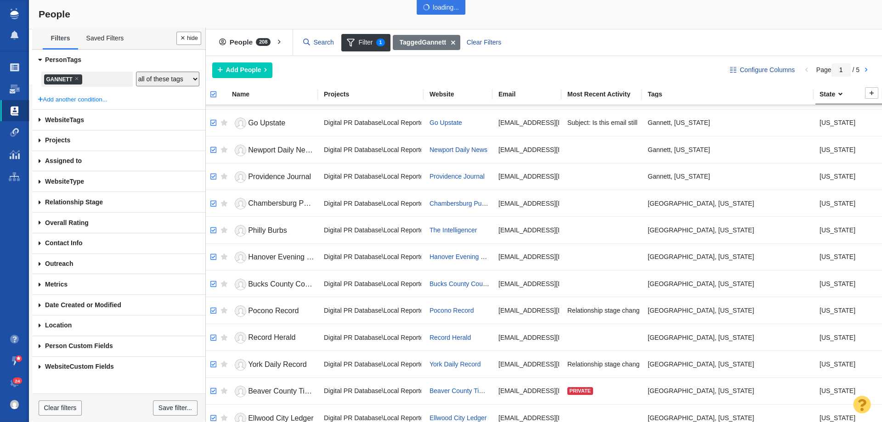
checkbox input "true"
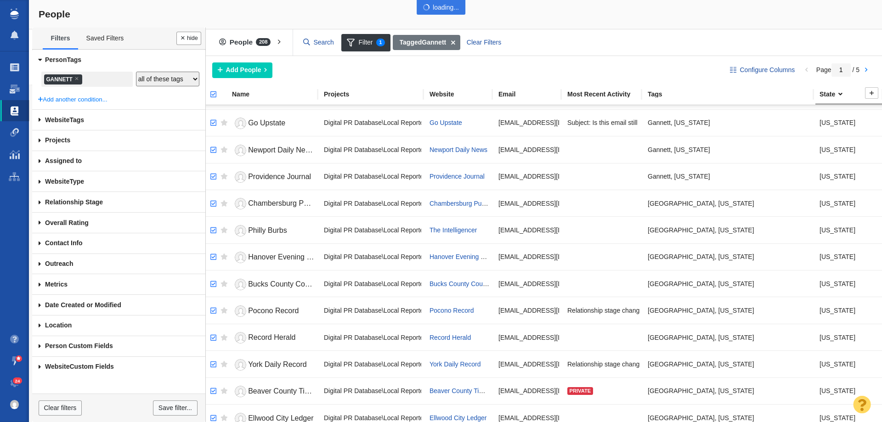
checkbox input "true"
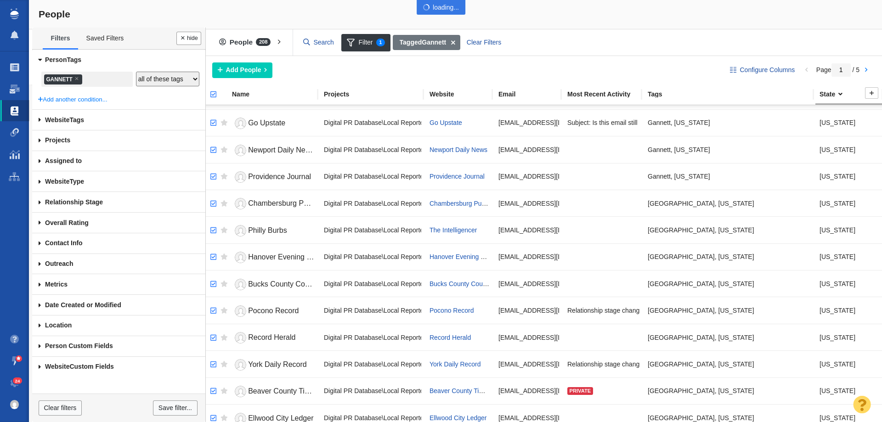
checkbox input "true"
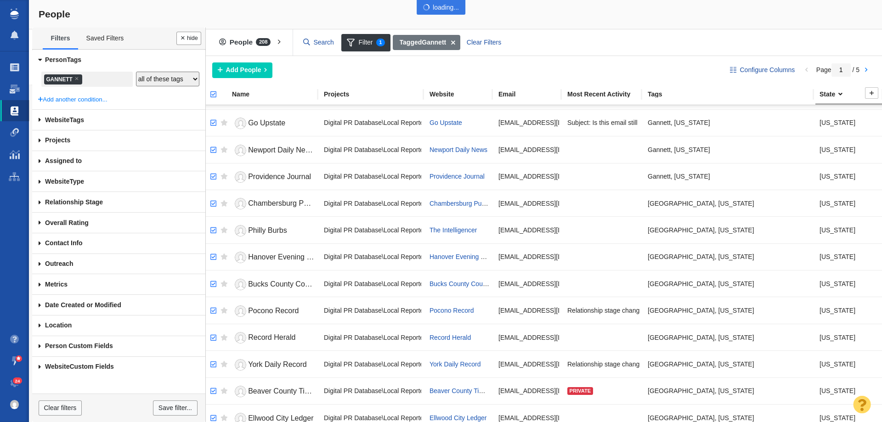
checkbox input "true"
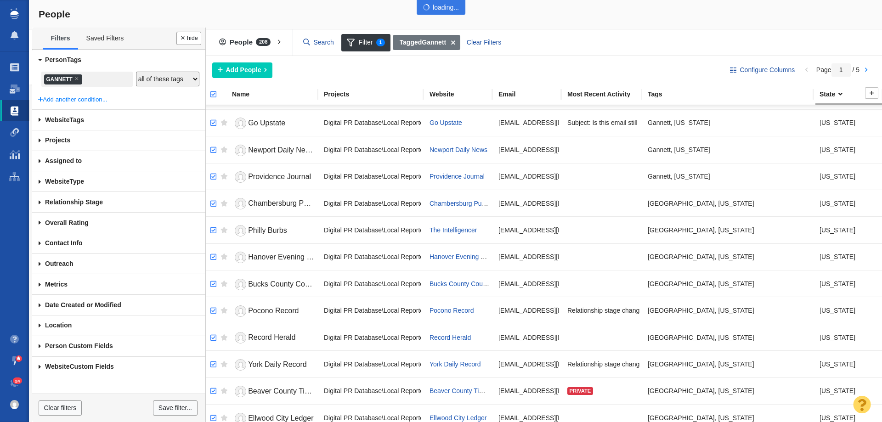
checkbox input "true"
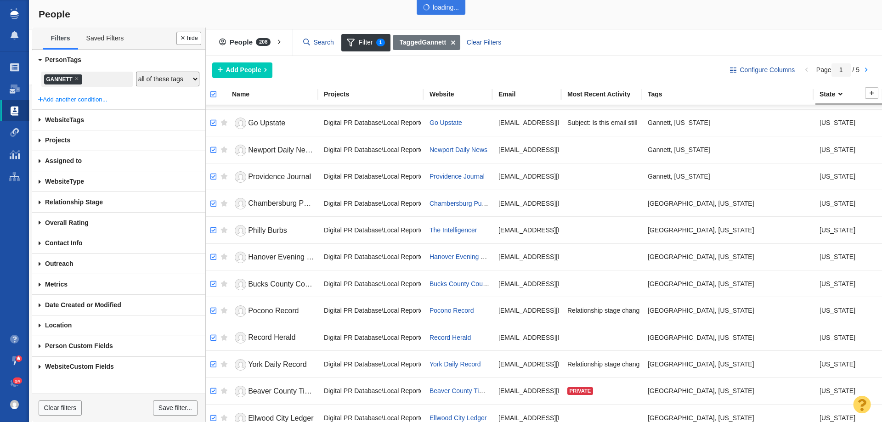
checkbox input "true"
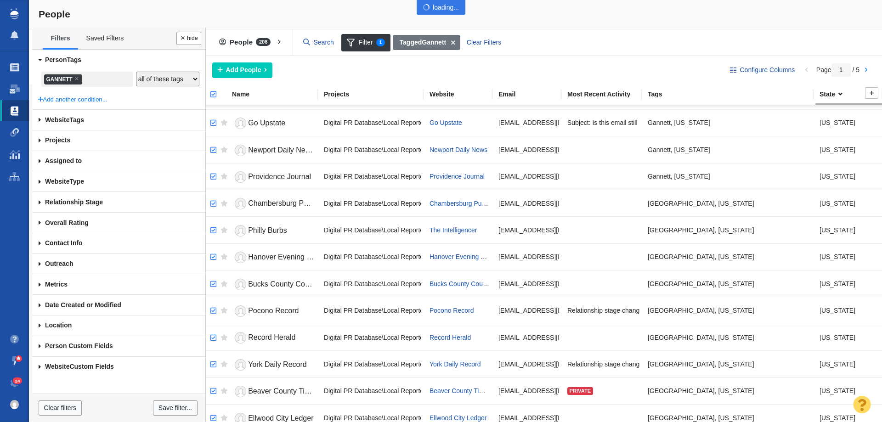
checkbox input "true"
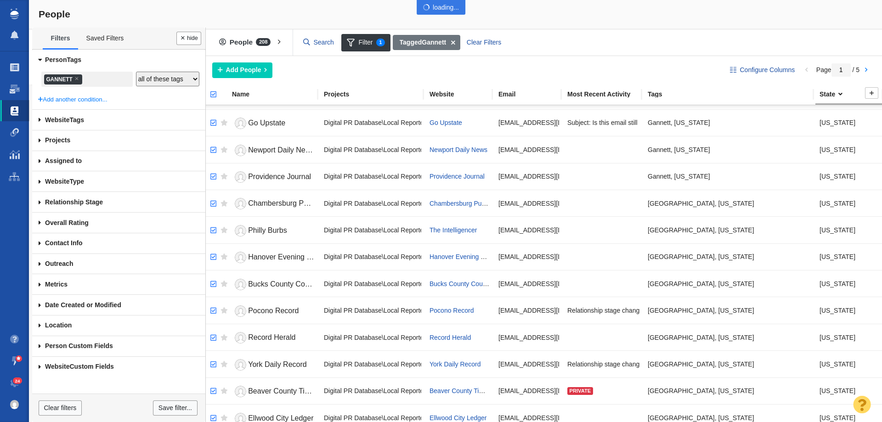
checkbox input "true"
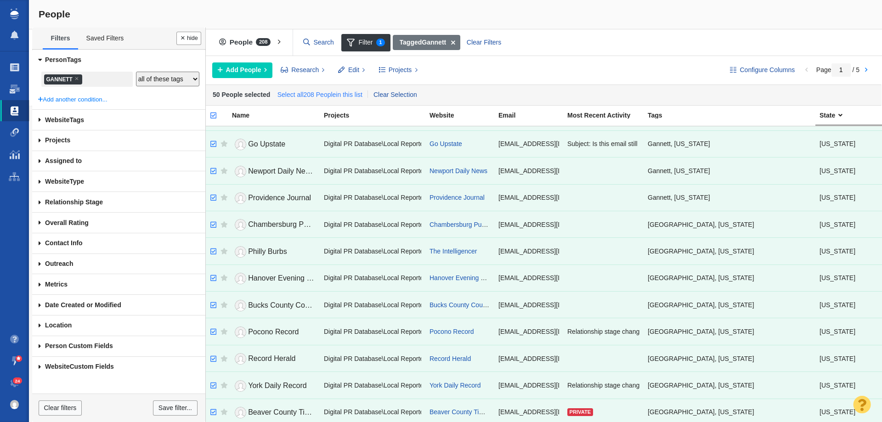
drag, startPoint x: 315, startPoint y: 97, endPoint x: 338, endPoint y: 88, distance: 25.0
click at [315, 97] on link "Select all 208 People in this list" at bounding box center [319, 95] width 89 height 14
click at [401, 70] on body "Projects Dashboard Websites People Link Monitoring Reports Projects Home Help C…" at bounding box center [441, 211] width 882 height 422
click at [397, 73] on span "Projects" at bounding box center [400, 70] width 23 height 10
click at [404, 93] on div "Copy to Project" at bounding box center [438, 91] width 129 height 14
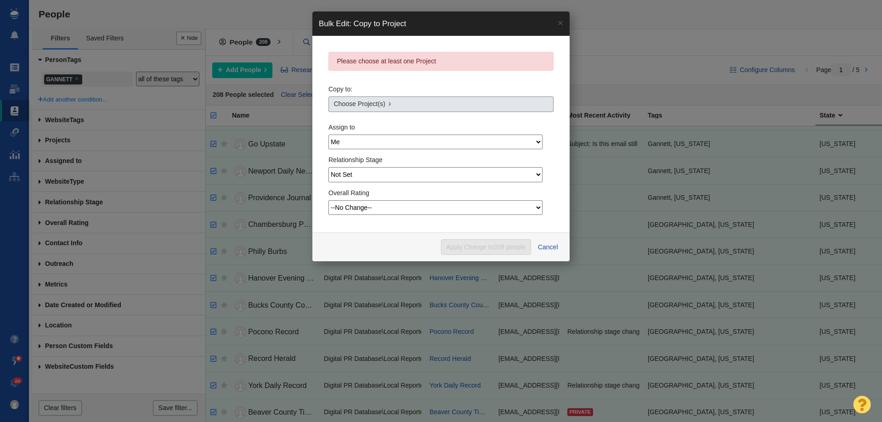
click at [376, 108] on span "Choose Project(s)" at bounding box center [359, 104] width 51 height 10
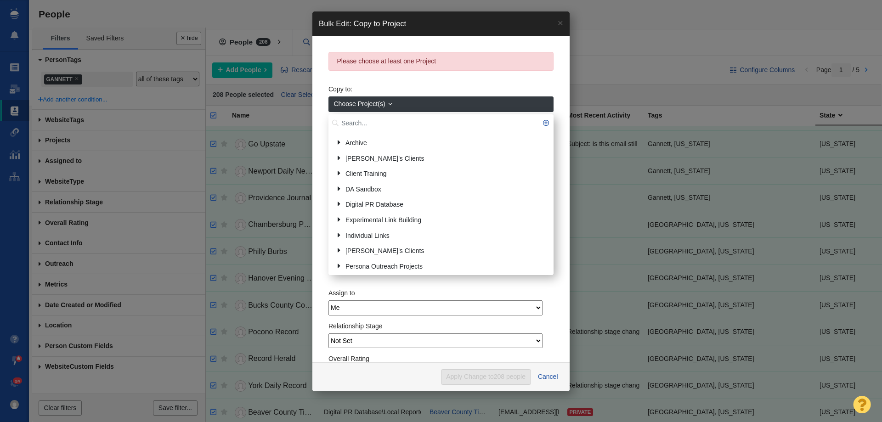
click at [372, 120] on input "text" at bounding box center [441, 123] width 225 height 18
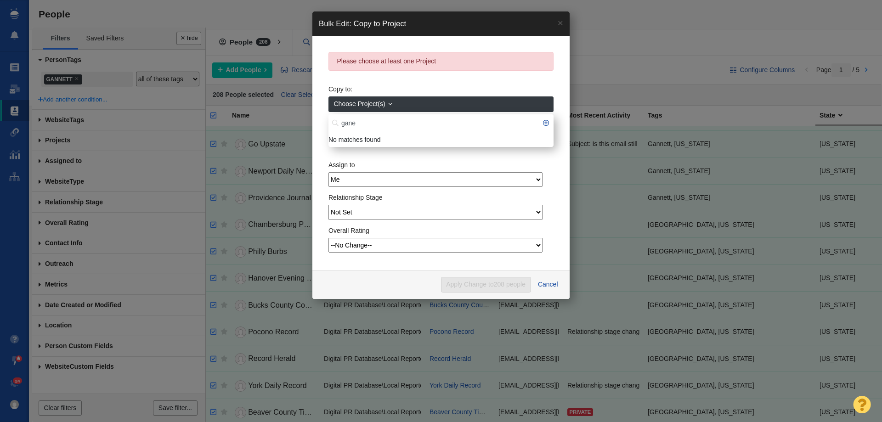
scroll to position [0, 0]
type input "g"
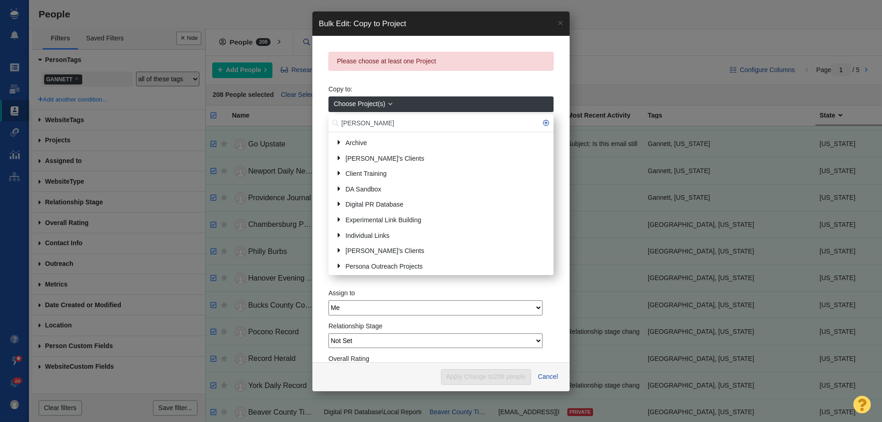
type input "gann"
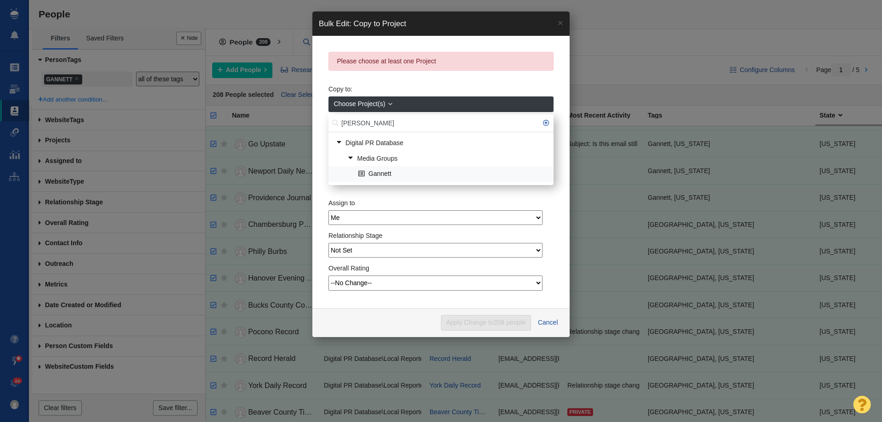
click at [365, 170] on link "Gannett" at bounding box center [452, 174] width 193 height 14
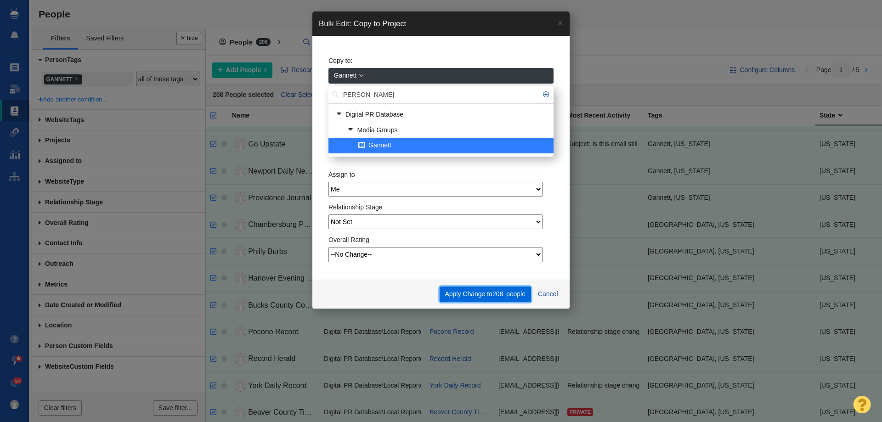
click at [489, 290] on button "Apply Change to 208 people" at bounding box center [485, 295] width 91 height 16
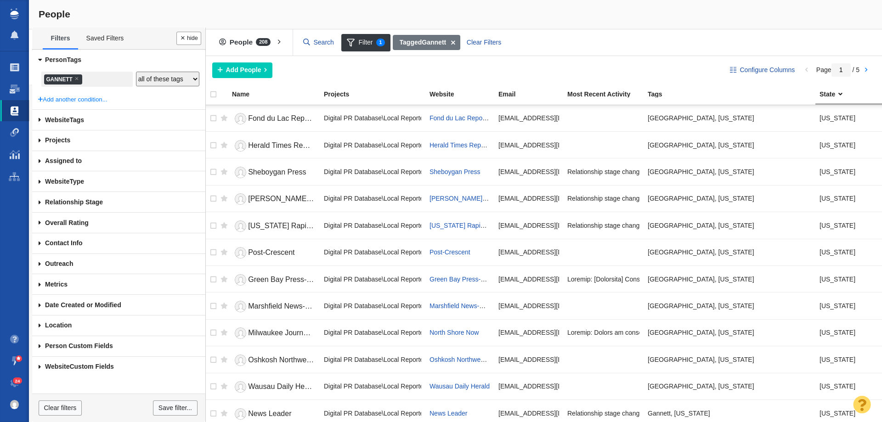
scroll to position [827, 0]
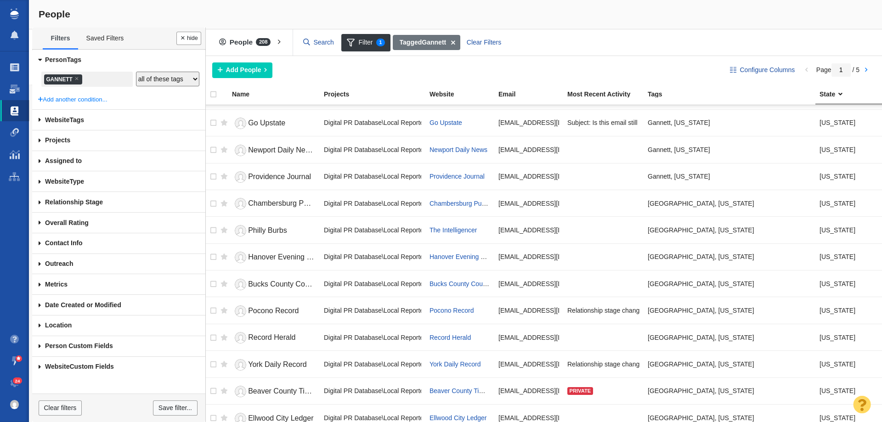
click at [88, 78] on input "search" at bounding box center [86, 80] width 5 height 12
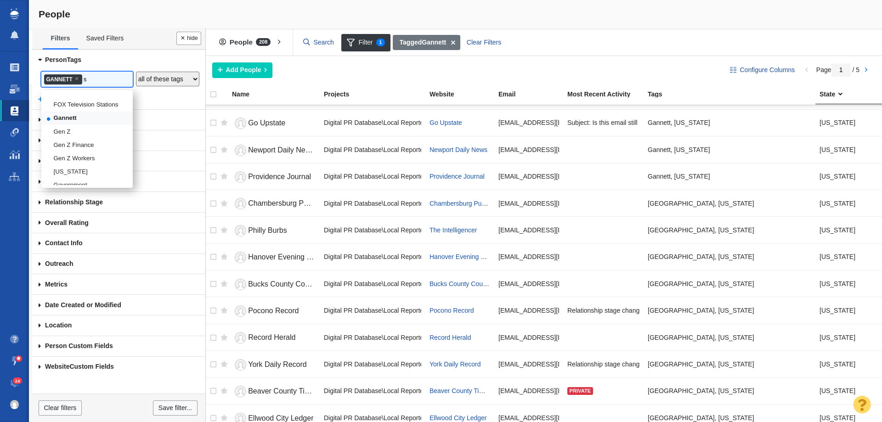
scroll to position [0, 0]
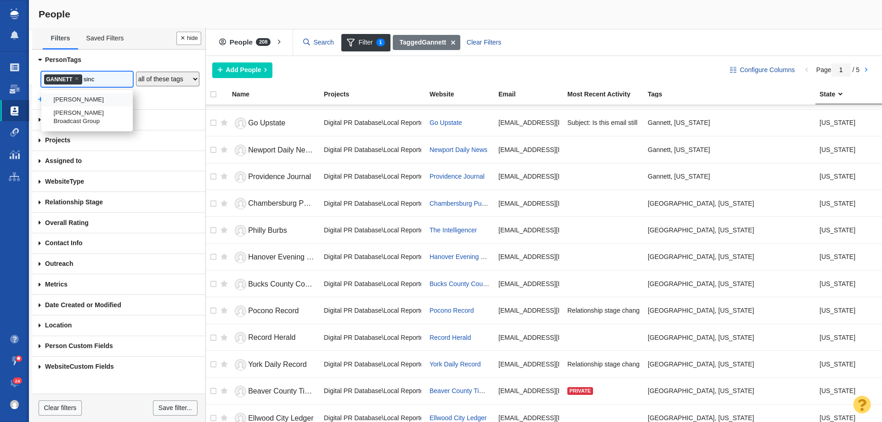
type input "sinc"
drag, startPoint x: 74, startPoint y: 96, endPoint x: 76, endPoint y: 103, distance: 7.9
click at [76, 103] on li "Sinclair" at bounding box center [86, 99] width 91 height 13
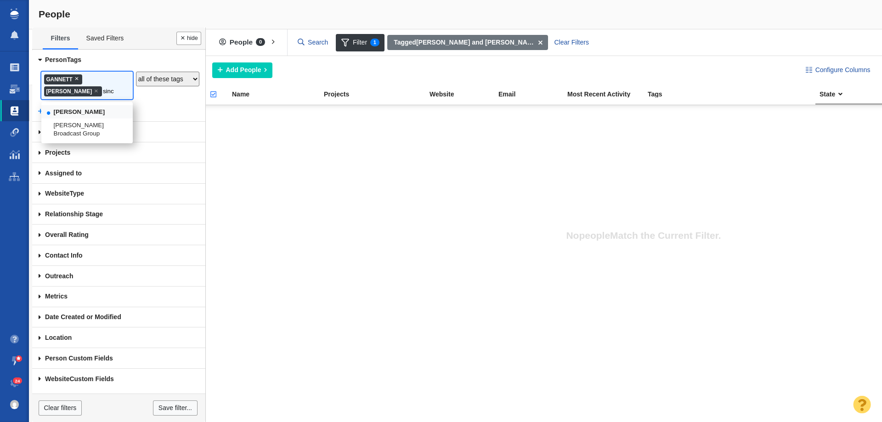
click at [77, 77] on span "×" at bounding box center [76, 78] width 4 height 7
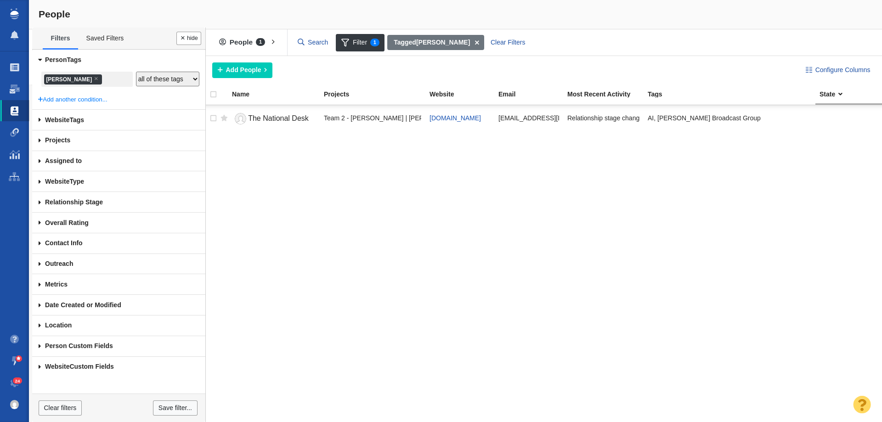
click at [103, 78] on input "search" at bounding box center [114, 80] width 23 height 12
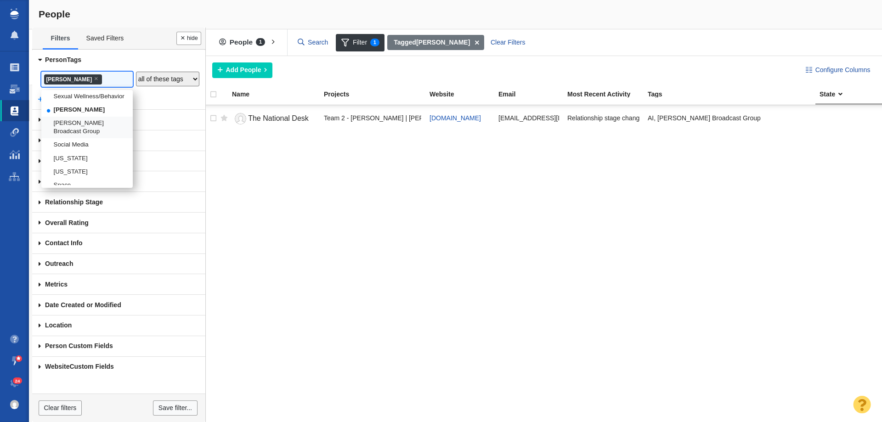
click at [81, 134] on li "Sinclair Broadcast Group" at bounding box center [86, 128] width 91 height 22
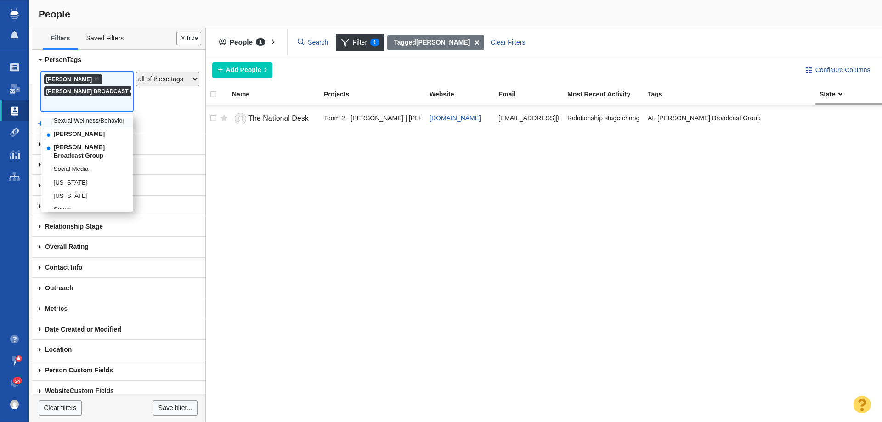
scroll to position [1496, 0]
click at [94, 79] on span "×" at bounding box center [96, 78] width 4 height 7
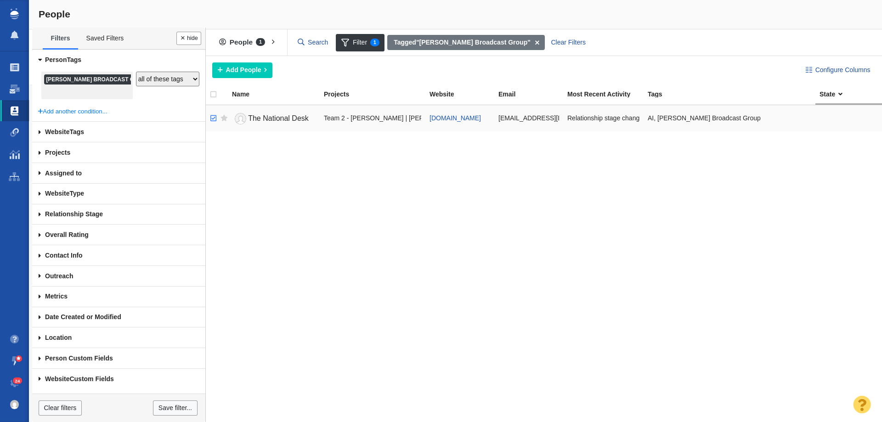
checkbox input "true"
click at [215, 120] on input "checkbox" at bounding box center [212, 118] width 14 height 20
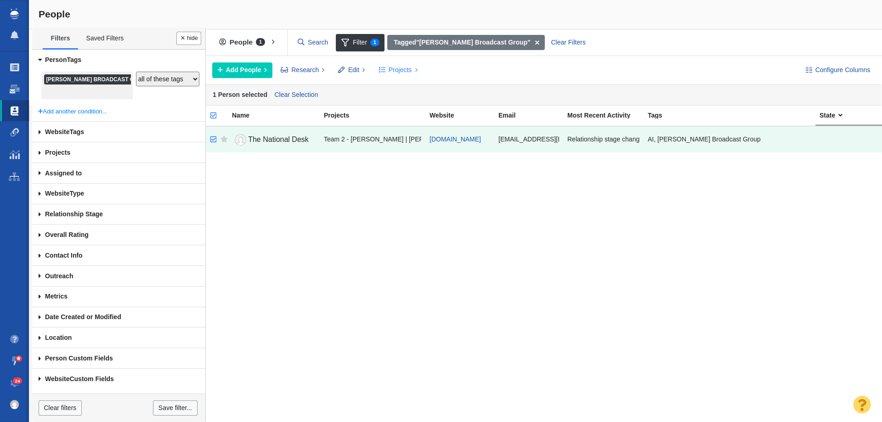
click at [387, 72] on button "Projects" at bounding box center [398, 71] width 49 height 16
click at [397, 92] on div "Copy to Project" at bounding box center [438, 91] width 129 height 14
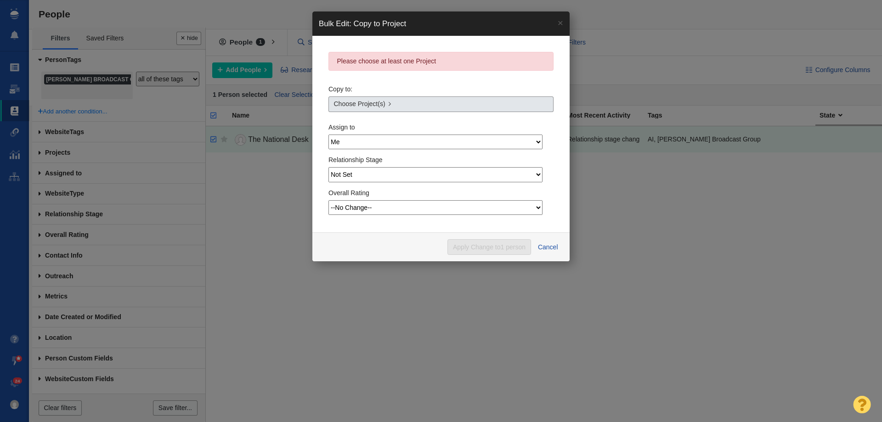
click at [379, 109] on link "Choose Project(s)" at bounding box center [441, 105] width 225 height 16
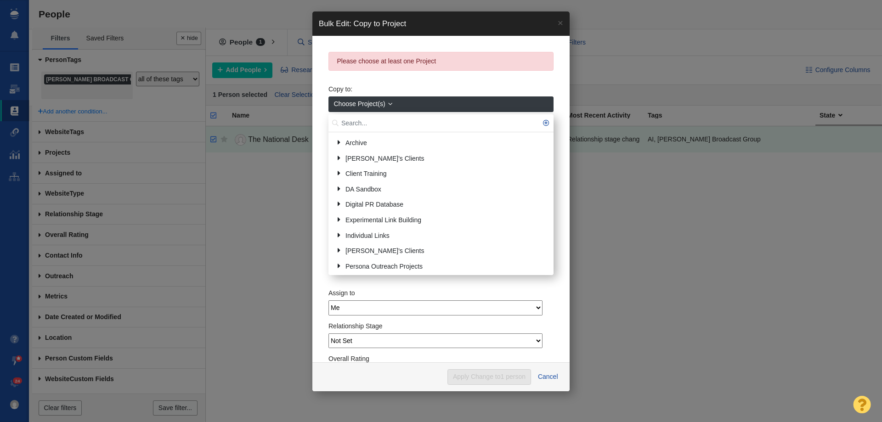
click at [375, 123] on input "text" at bounding box center [441, 123] width 225 height 18
type input "sincl"
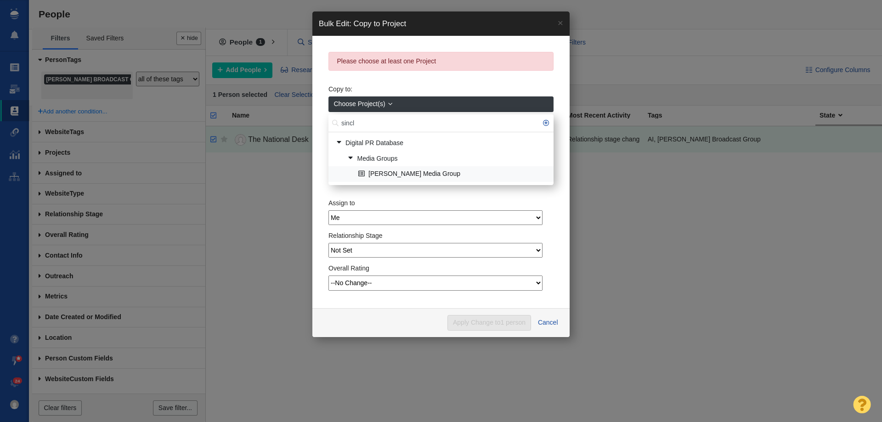
click at [409, 175] on link "[PERSON_NAME] Media Group" at bounding box center [452, 174] width 193 height 14
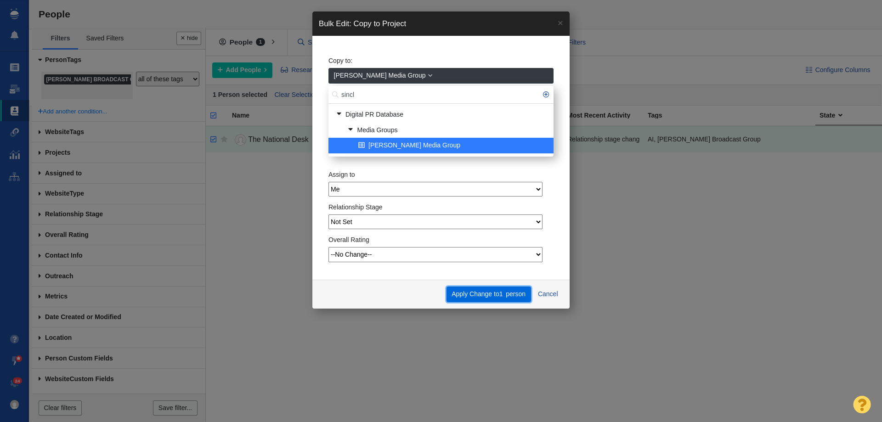
click at [490, 291] on button "Apply Change to 1 person" at bounding box center [489, 295] width 85 height 16
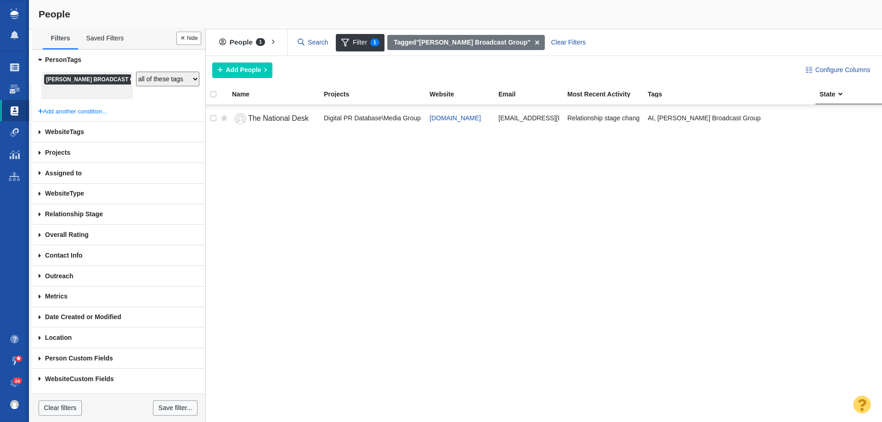
click at [118, 77] on li "× Sinclair Broadcast Group" at bounding box center [102, 79] width 116 height 10
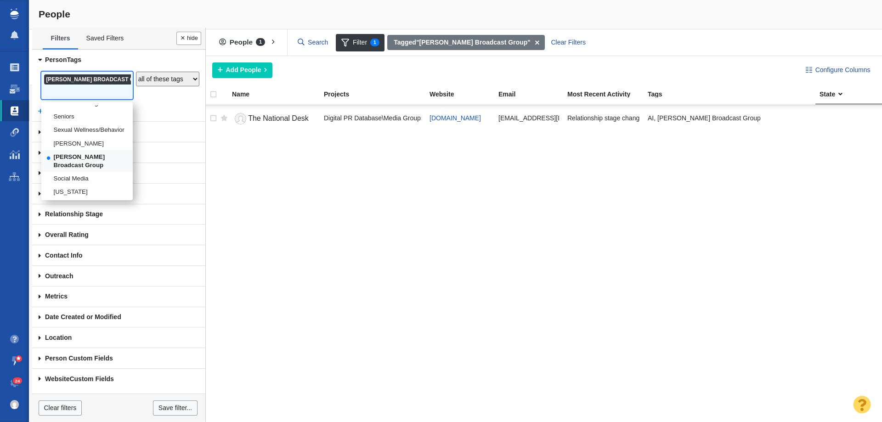
click at [93, 150] on li "Sinclair" at bounding box center [86, 143] width 91 height 13
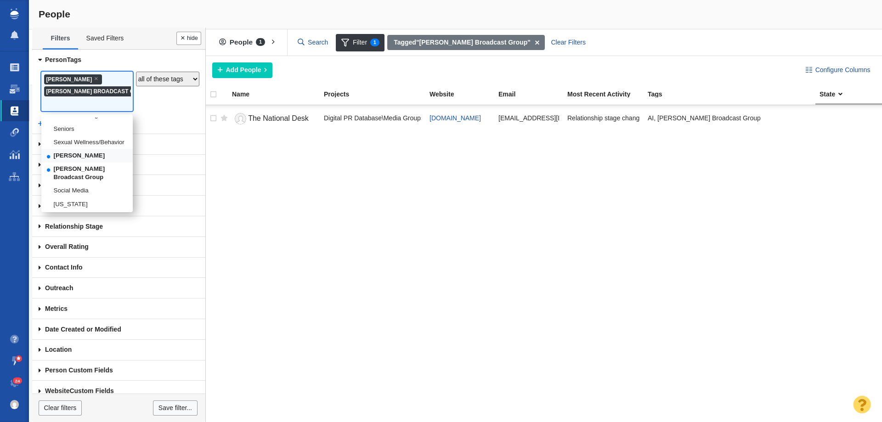
scroll to position [1474, 0]
click at [89, 146] on li "Sinclair" at bounding box center [86, 138] width 91 height 13
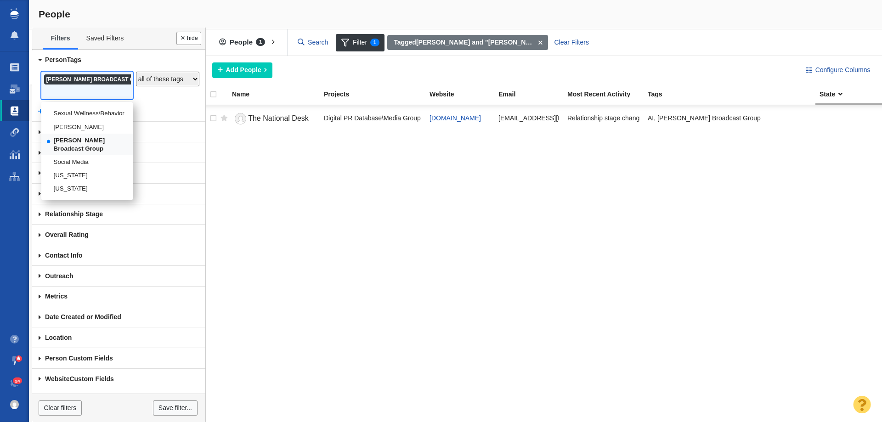
scroll to position [1457, 0]
click at [85, 174] on body "Projects Dashboard Websites People Link Monitoring Reports Projects Home Help C…" at bounding box center [441, 211] width 882 height 422
click at [69, 150] on li "Sinclair" at bounding box center [86, 143] width 91 height 13
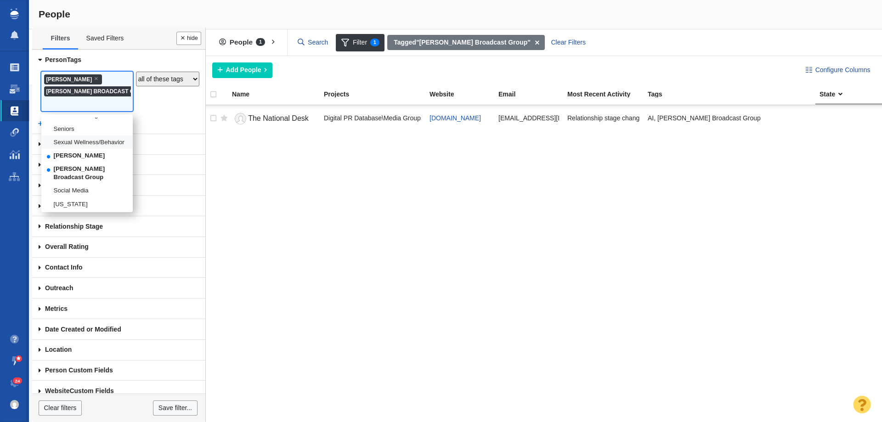
scroll to position [1474, 0]
click at [72, 168] on li "Sinclair Broadcast Group" at bounding box center [86, 157] width 91 height 22
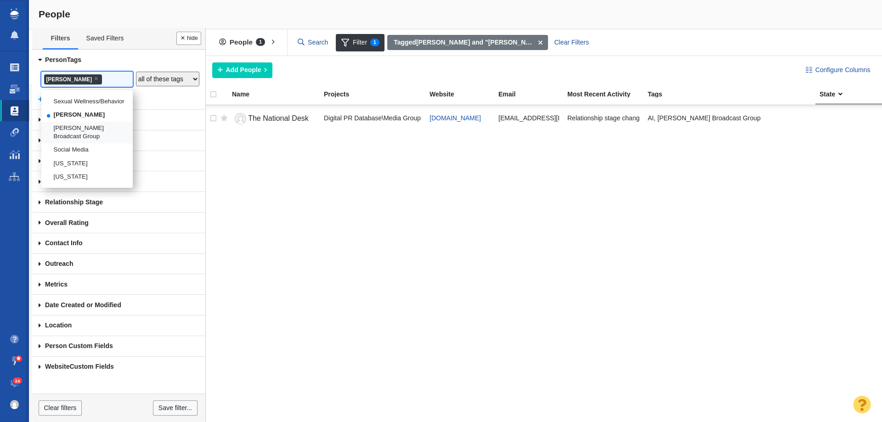
scroll to position [1457, 0]
click at [355, 215] on div "The National Desk Digital PR Database\Media Groups\Sinclair Media Group, Team 2…" at bounding box center [543, 263] width 680 height 317
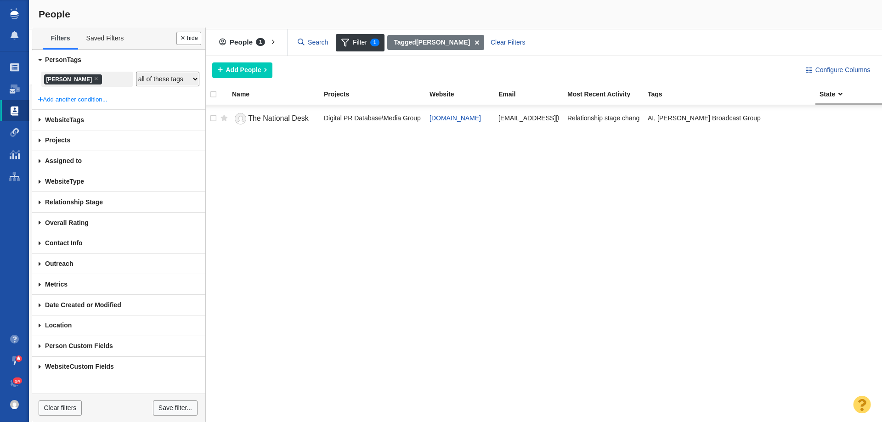
click at [113, 81] on ul "× Sinclair" at bounding box center [87, 80] width 88 height 12
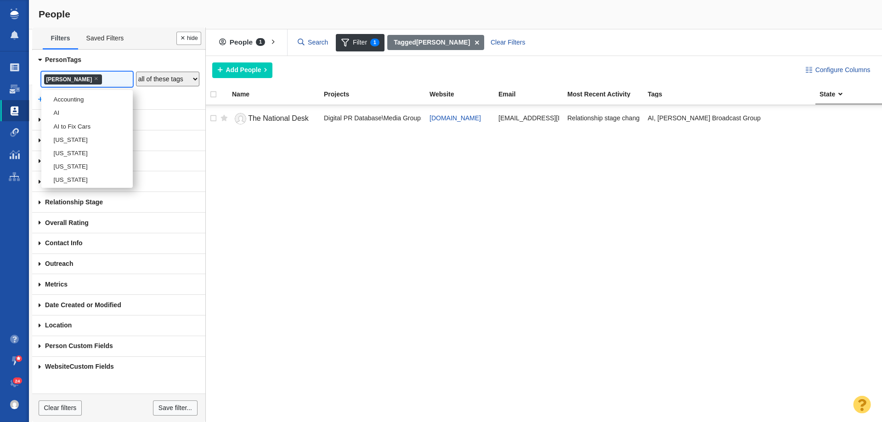
click at [113, 81] on ul "× Sinclair" at bounding box center [87, 80] width 88 height 12
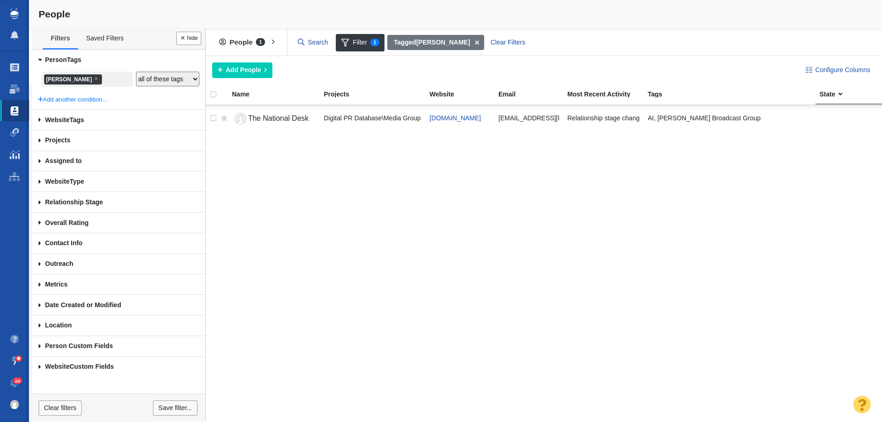
click at [113, 81] on ul "× Sinclair" at bounding box center [87, 80] width 88 height 12
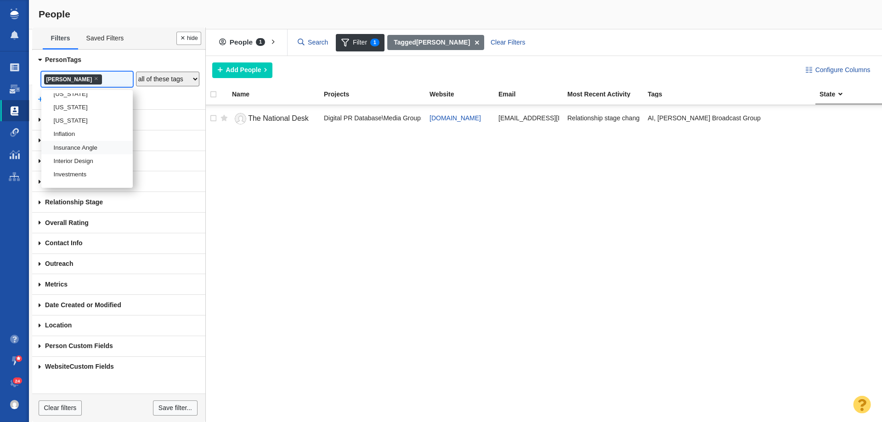
scroll to position [803, 0]
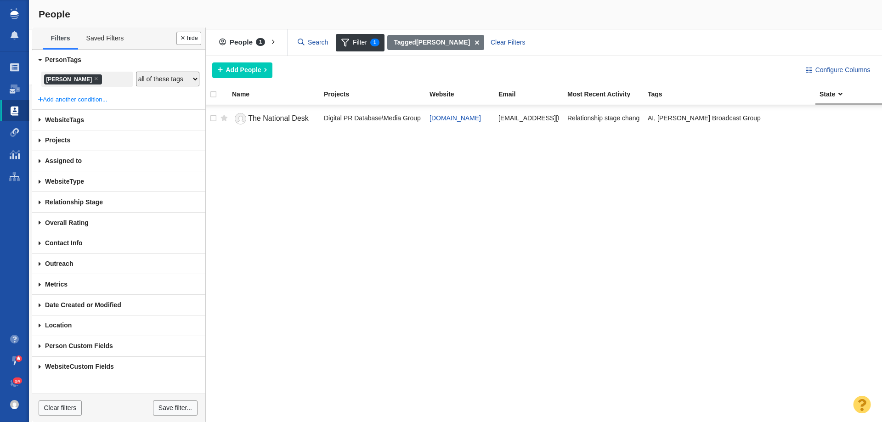
click at [313, 219] on div "The National Desk Digital PR Database\Media Groups\Sinclair Media Group, Team 2…" at bounding box center [543, 263] width 680 height 317
click at [186, 39] on button "Done" at bounding box center [188, 38] width 25 height 13
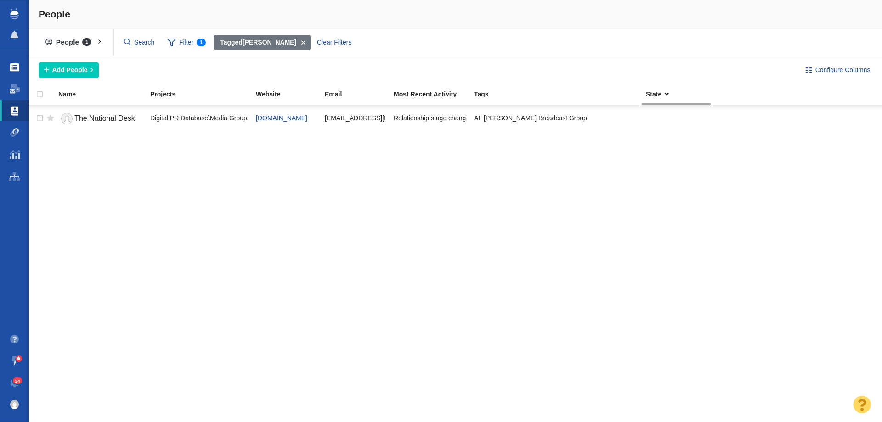
click at [13, 74] on link "Projects" at bounding box center [14, 68] width 29 height 22
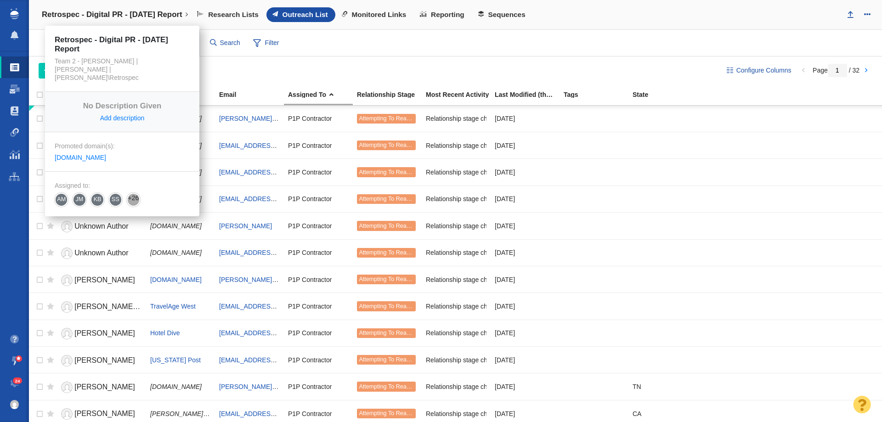
click at [88, 16] on h4 "Retrospec - Digital PR - [DATE] Report" at bounding box center [112, 14] width 141 height 9
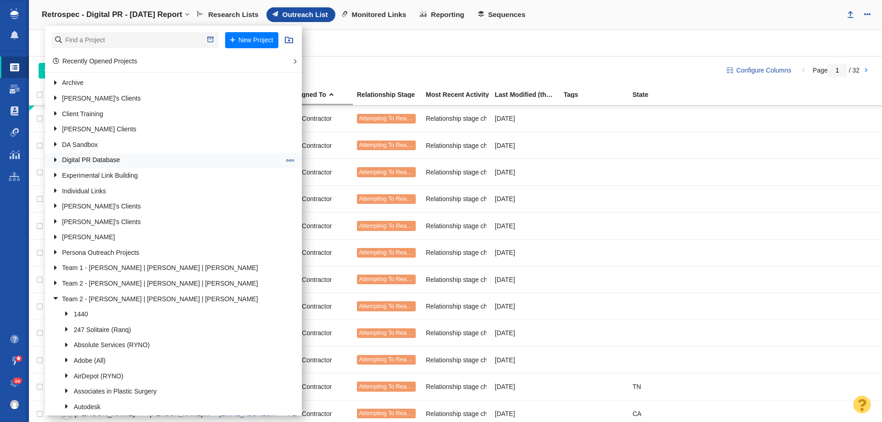
click at [92, 158] on link "Digital PR Database" at bounding box center [166, 161] width 233 height 14
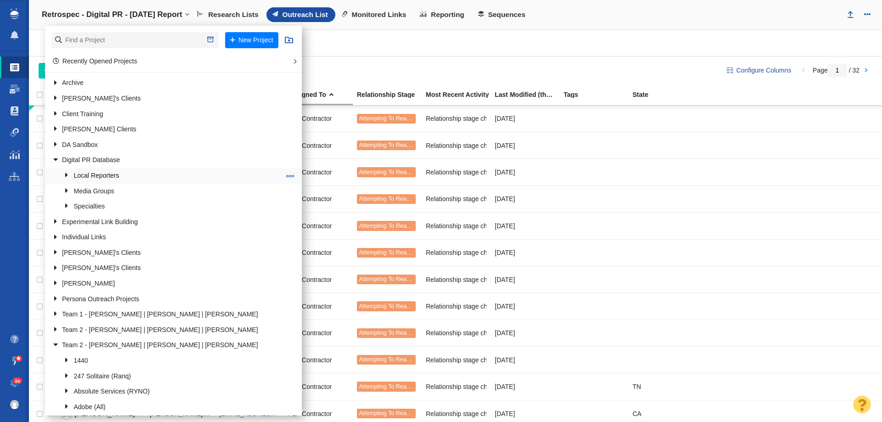
click at [85, 178] on link "Local Reporters" at bounding box center [173, 176] width 222 height 14
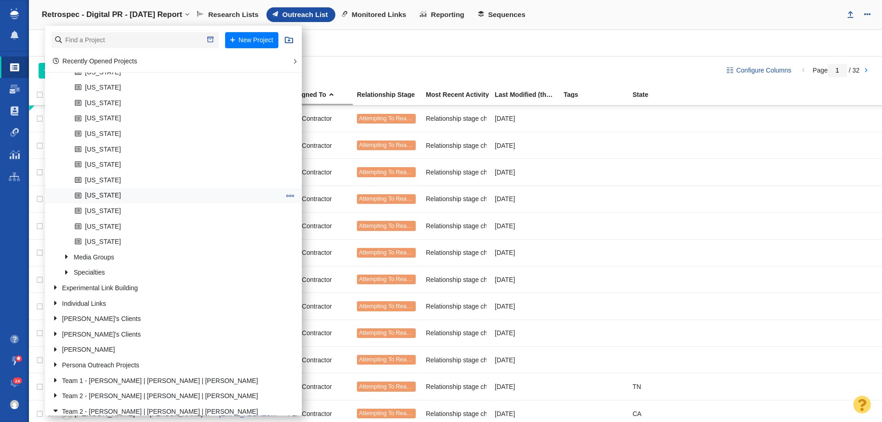
scroll to position [689, 0]
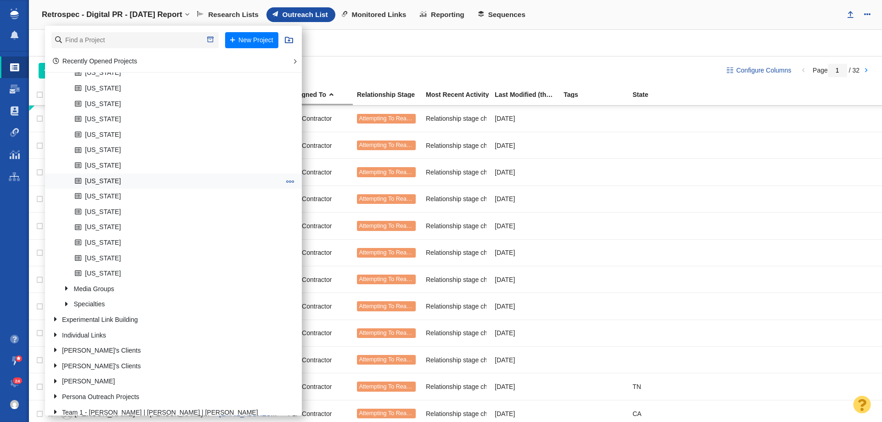
click at [88, 178] on link "[US_STATE]" at bounding box center [178, 181] width 210 height 14
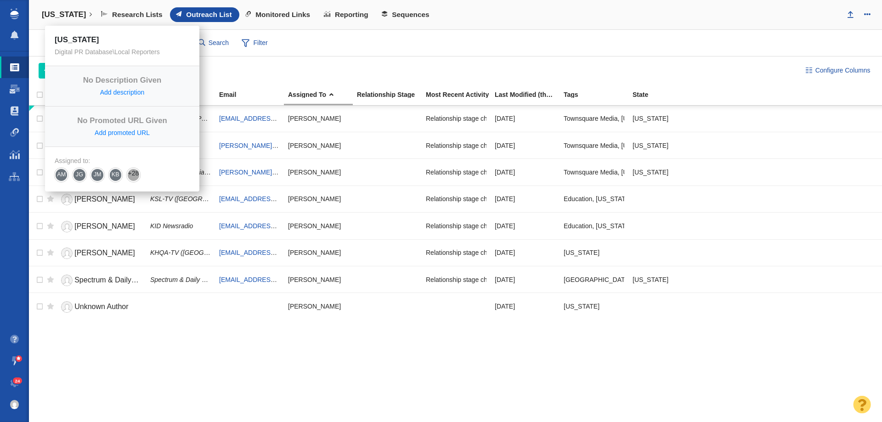
click at [55, 17] on h4 "[US_STATE]" at bounding box center [64, 14] width 44 height 9
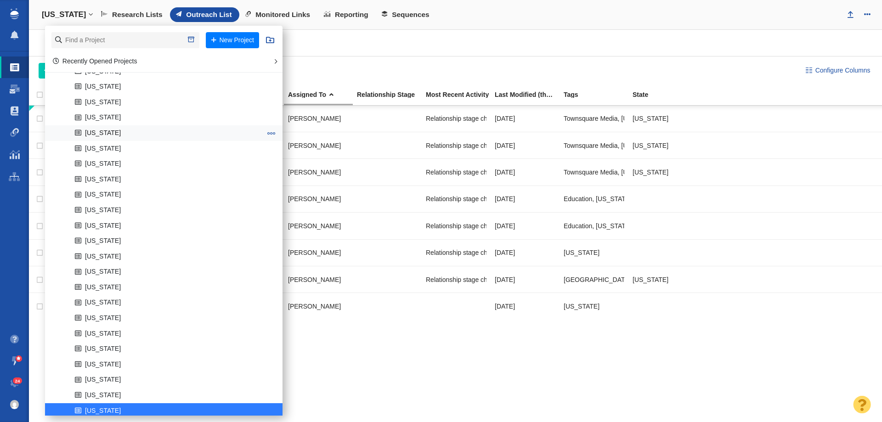
scroll to position [643, 0]
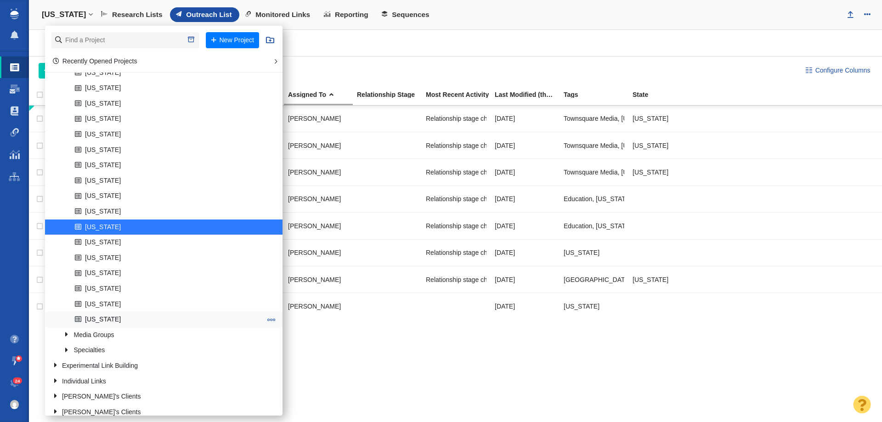
click at [104, 321] on link "[US_STATE]" at bounding box center [168, 320] width 191 height 14
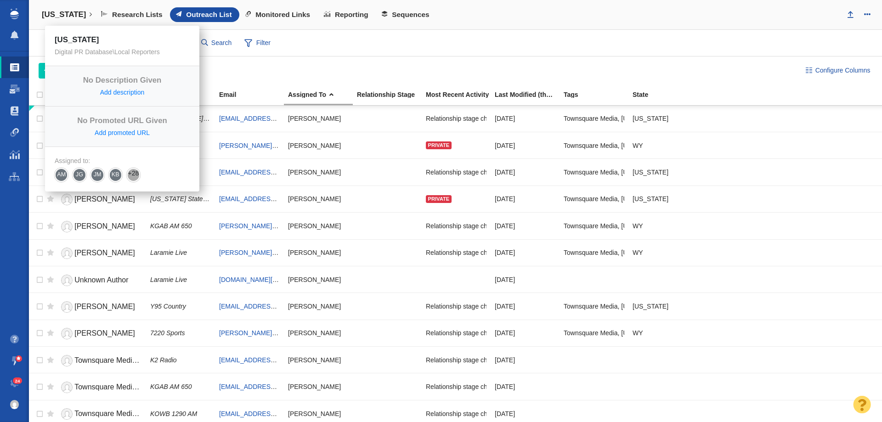
click at [54, 12] on h4 "[US_STATE]" at bounding box center [64, 14] width 44 height 9
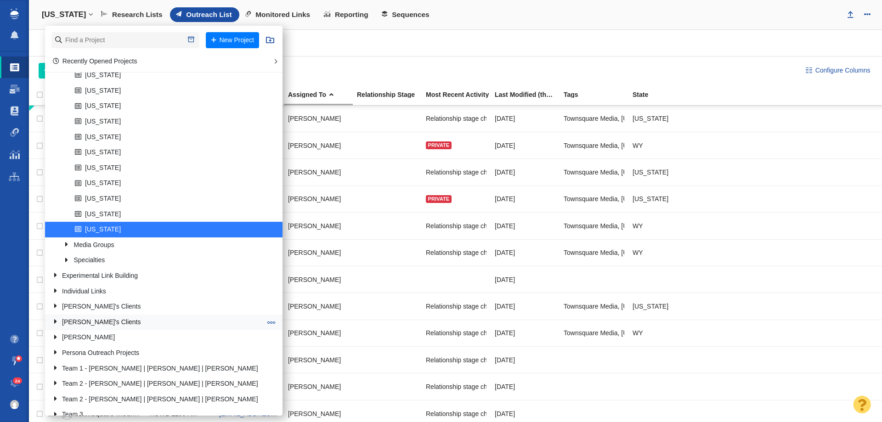
scroll to position [735, 0]
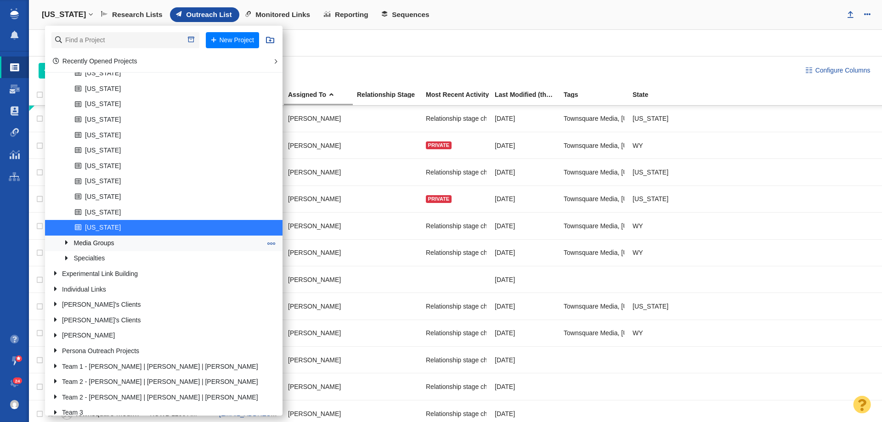
click at [81, 244] on link "Media Groups" at bounding box center [163, 243] width 202 height 14
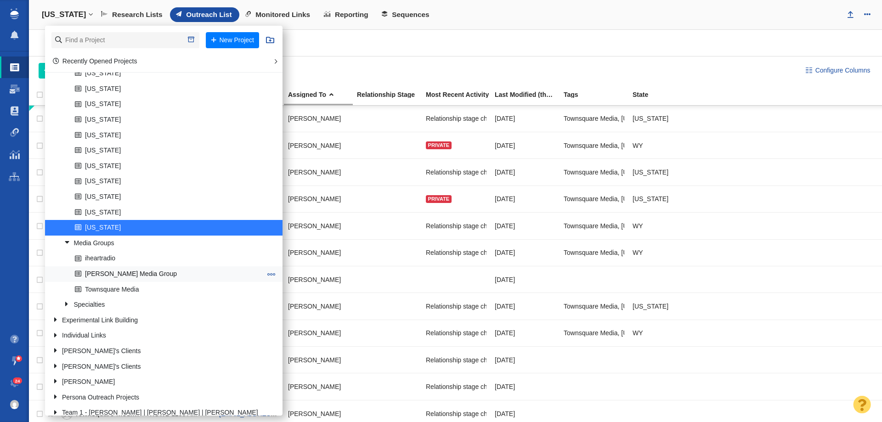
click at [97, 275] on link "[PERSON_NAME] Media Group" at bounding box center [168, 274] width 191 height 14
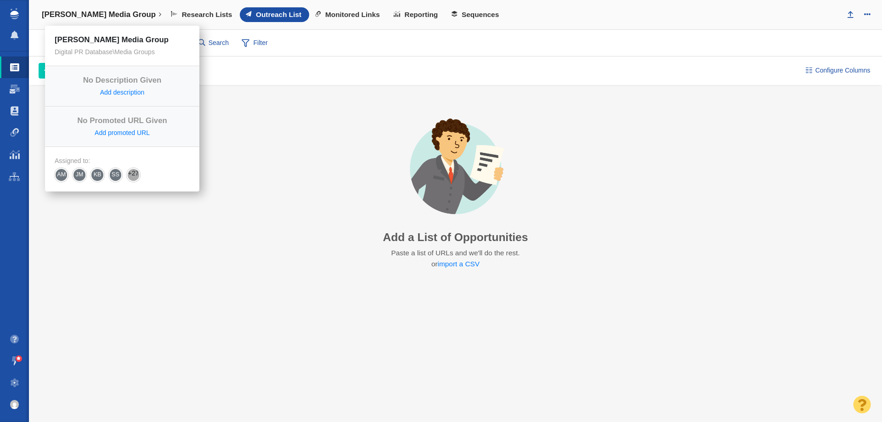
click at [80, 17] on h4 "[PERSON_NAME] Media Group" at bounding box center [99, 14] width 114 height 9
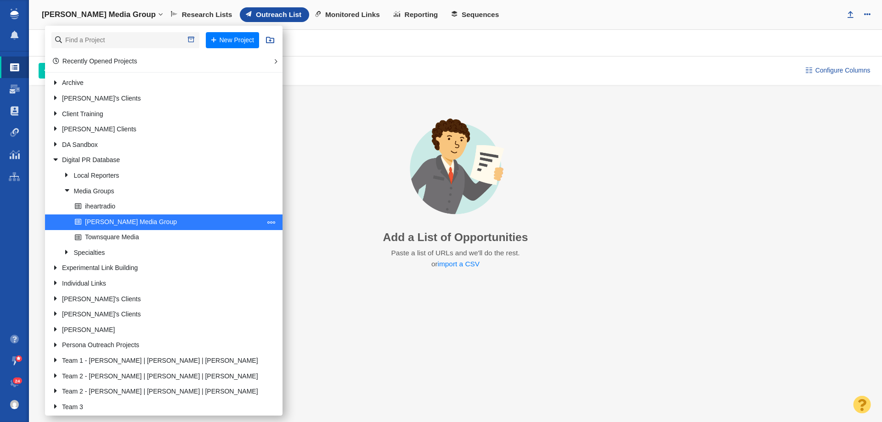
click at [267, 224] on span at bounding box center [271, 222] width 8 height 8
click at [265, 262] on li "Clone Project" at bounding box center [307, 260] width 84 height 14
select select "DOMAIN"
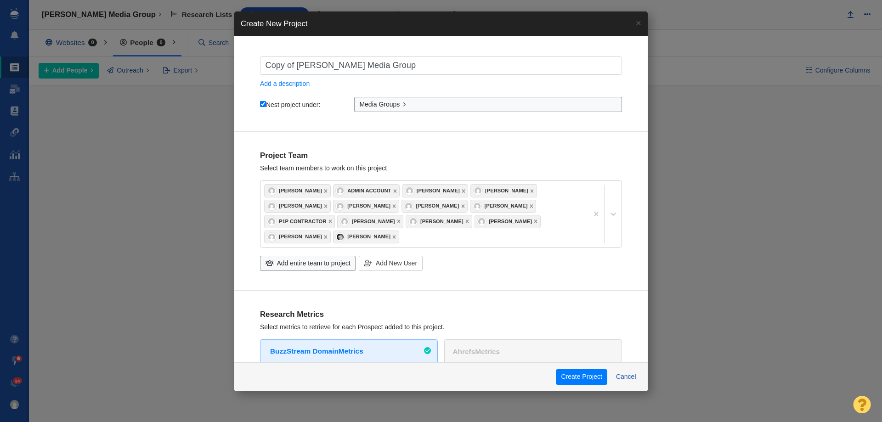
click at [279, 68] on input "Copy of Sinclair Media Group" at bounding box center [441, 66] width 362 height 18
type input "G"
checkbox input "true"
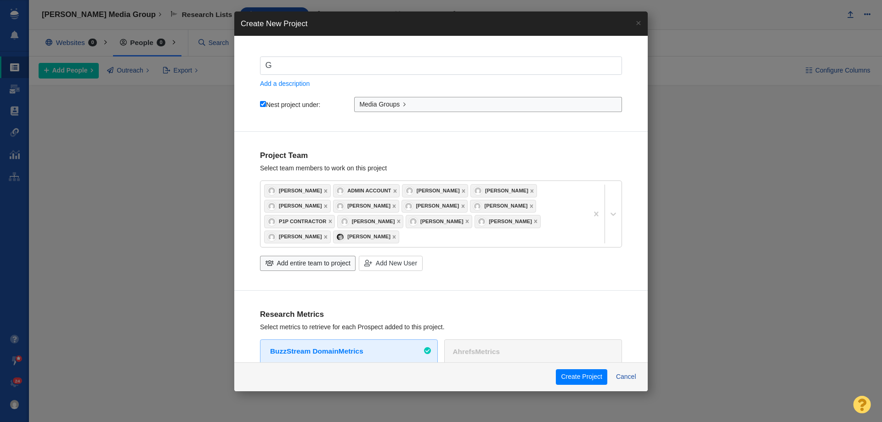
type input "Ga"
checkbox input "true"
type input "Gan"
checkbox input "true"
type input "Gann"
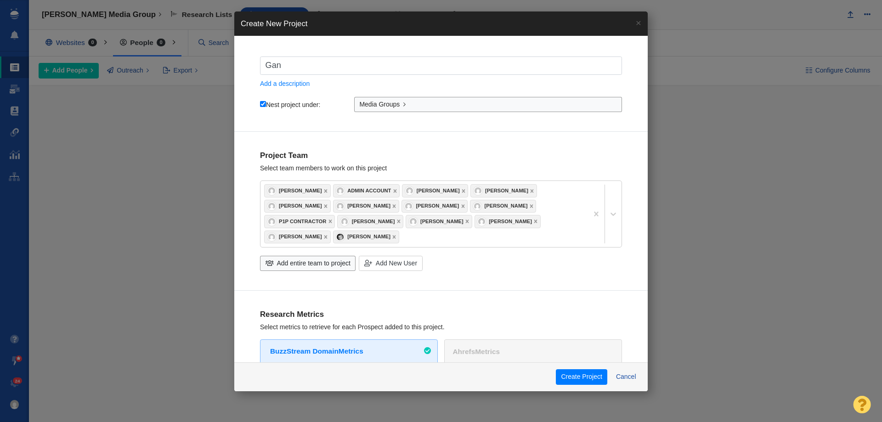
checkbox input "true"
type input "Ganne"
checkbox input "true"
type input "Gannet"
checkbox input "true"
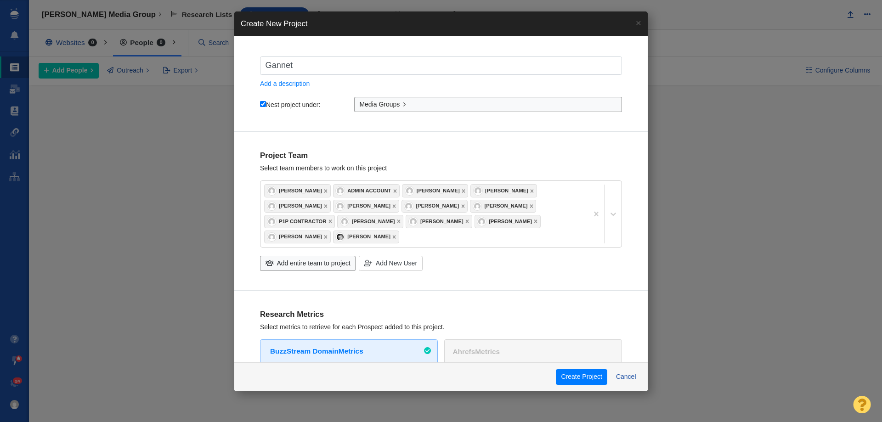
type input "Gannett"
checkbox input "true"
type input "Gannett"
checkbox input "true"
type input "Gannett"
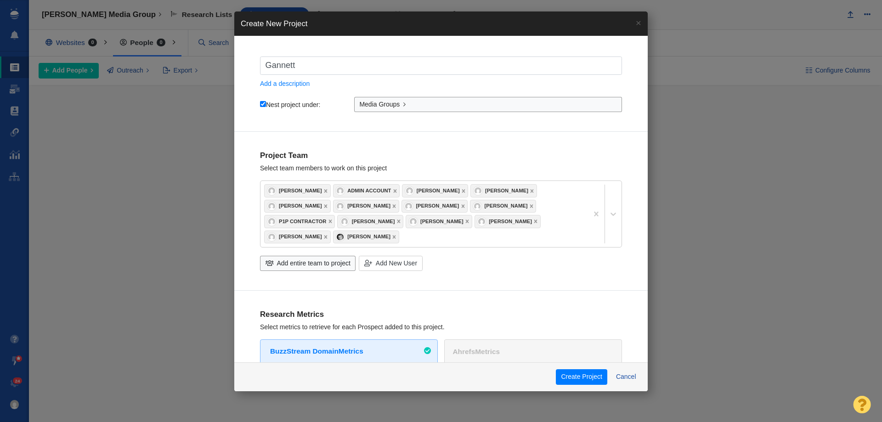
checkbox input "true"
type input "Gannett"
click at [282, 269] on div "Add entire team to project" at bounding box center [308, 264] width 96 height 16
click at [585, 376] on button "Create Project" at bounding box center [581, 378] width 51 height 16
checkbox input "true"
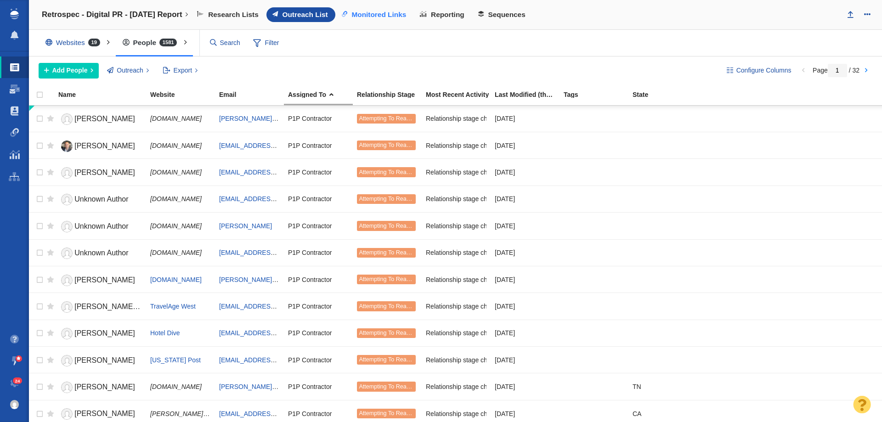
click at [375, 18] on span "Monitored Links" at bounding box center [379, 15] width 55 height 8
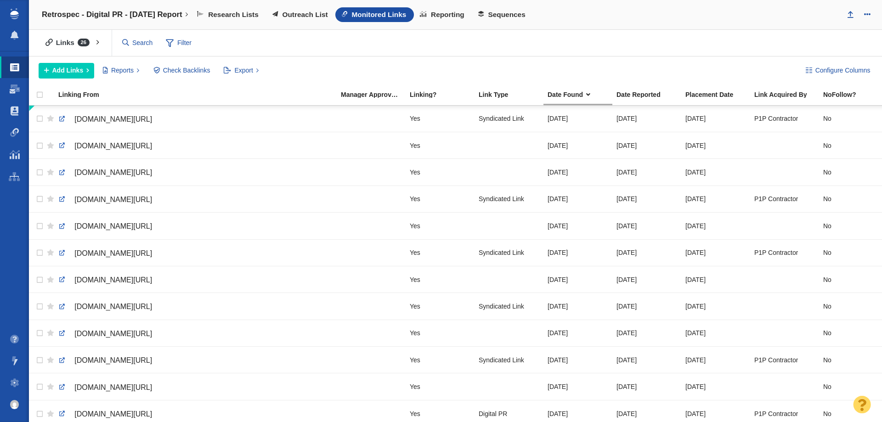
click at [88, 74] on button "Add Links" at bounding box center [67, 71] width 56 height 16
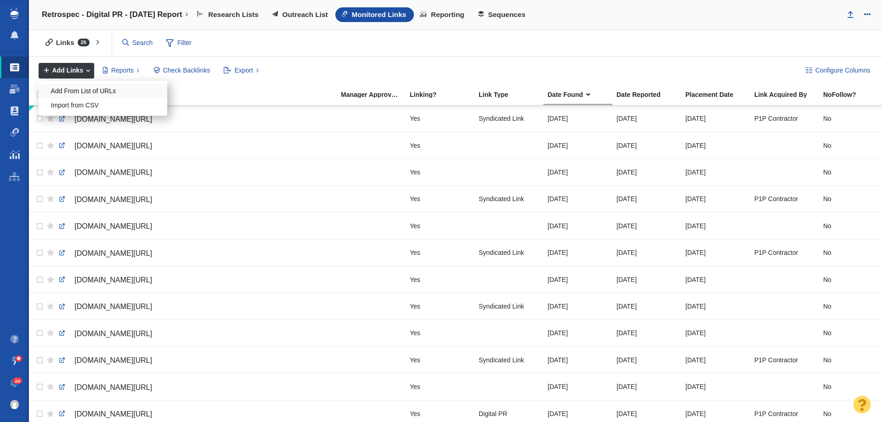
click at [86, 93] on div "Add From List of URLs" at bounding box center [103, 91] width 129 height 14
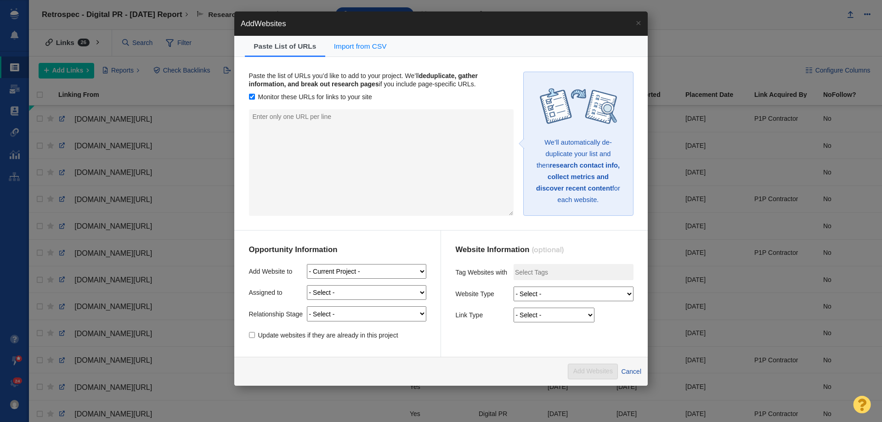
drag, startPoint x: 281, startPoint y: 106, endPoint x: 276, endPoint y: 127, distance: 21.7
click at [278, 123] on div "Paste the list of URLs you’d like to add to your project. We’ll deduplicate, ga…" at bounding box center [381, 144] width 265 height 144
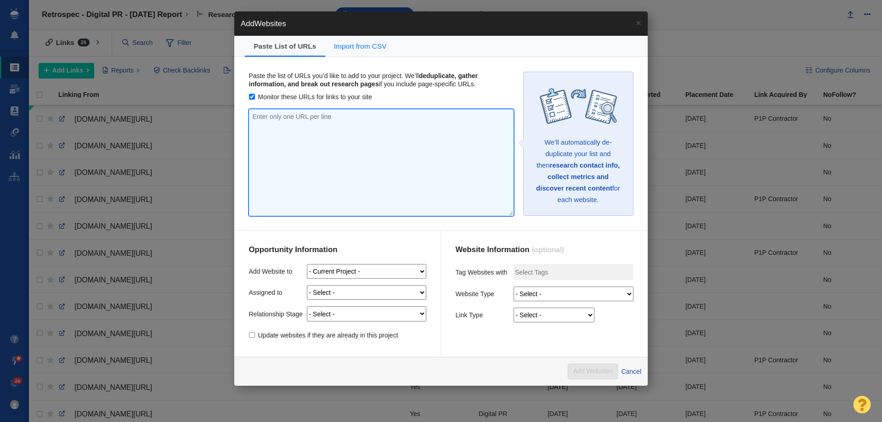
click at [276, 127] on textarea at bounding box center [381, 162] width 265 height 107
paste textarea "https://magicvalley.com/exclusive/article_5f49159b-fcab-5fd7-a4b9-fb7e8229ff4f.…"
type textarea "https://magicvalley.com/exclusive/article_5f49159b-fcab-5fd7-a4b9-fb7e8229ff4f.…"
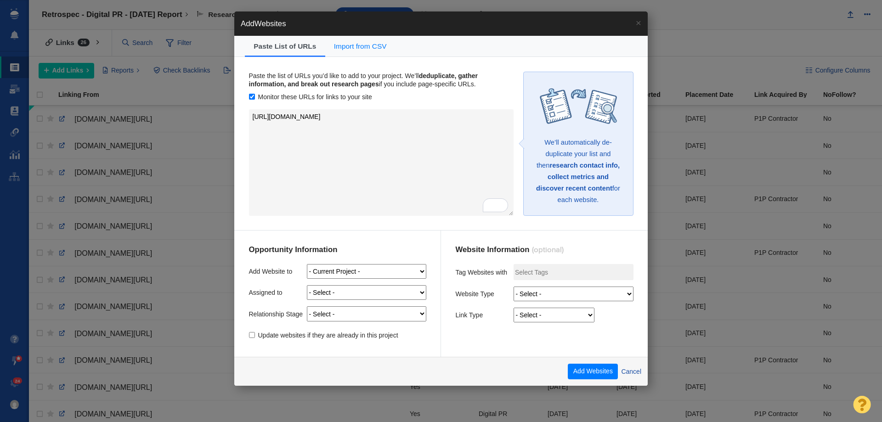
click at [336, 293] on select "- Select - Me Admin Account Devin Boudreaux Dylan Carlson Jesse Vernuccio Jim M…" at bounding box center [367, 292] width 120 height 15
click at [307, 285] on select "- Select - Me Admin Account Devin Boudreaux Dylan Carlson Jesse Vernuccio Jim M…" at bounding box center [367, 292] width 120 height 15
click at [336, 294] on select "- Select - Me Admin Account Devin Boudreaux Dylan Carlson Jesse Vernuccio Jim M…" at bounding box center [367, 292] width 120 height 15
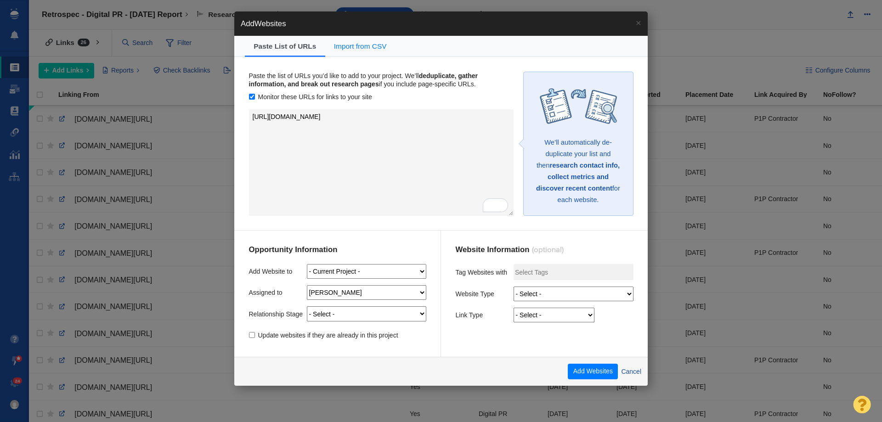
select select "0"
click at [307, 285] on select "- Select - Me Admin Account Devin Boudreaux Dylan Carlson Jesse Vernuccio Jim M…" at bounding box center [367, 292] width 120 height 15
click at [337, 318] on select "- Select - On Hold (Pursuing Later) Not Started Pending Approval Attempting To …" at bounding box center [367, 314] width 120 height 15
select select "11"
click at [307, 307] on select "- Select - On Hold (Pursuing Later) Not Started Pending Approval Attempting To …" at bounding box center [367, 314] width 120 height 15
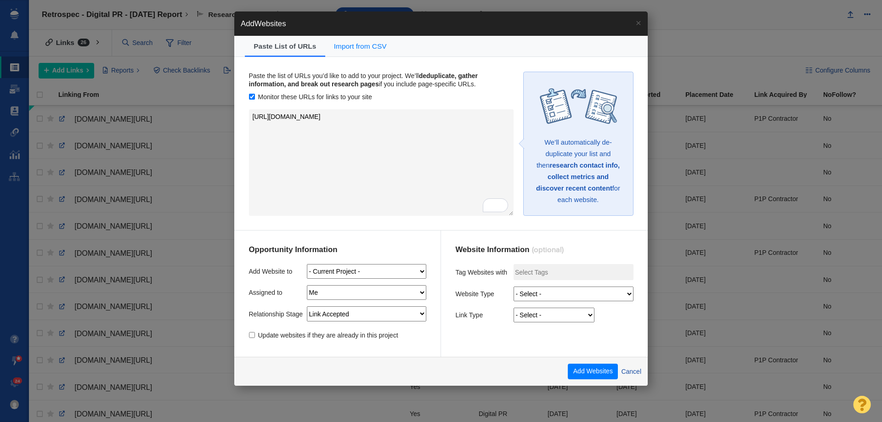
click at [525, 294] on select "- Select - Digital PR Resource Link Building Guest Post Fresh Mention 404 Recla…" at bounding box center [574, 294] width 120 height 15
select select "0"
click at [514, 287] on select "- Select - Digital PR Resource Link Building Guest Post Fresh Mention 404 Recla…" at bounding box center [574, 294] width 120 height 15
click at [531, 319] on select "- Select - Guest Post - Organic Guest Post - Partnership Resource Link Fresh Me…" at bounding box center [554, 315] width 81 height 15
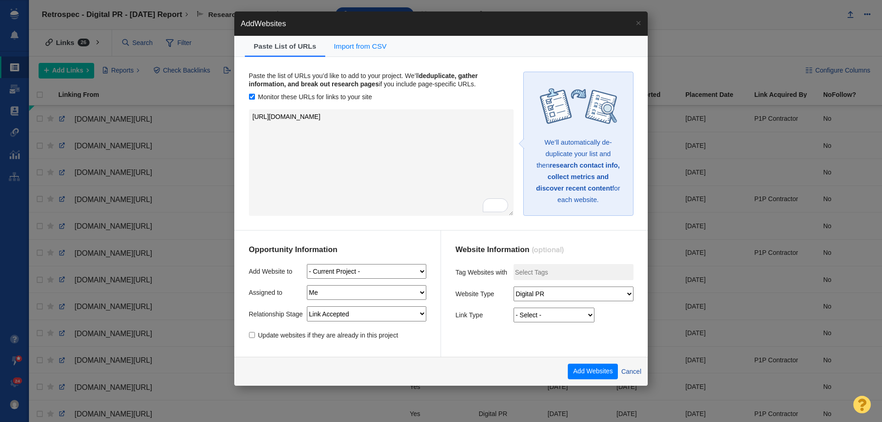
click at [532, 320] on select "- Select - Guest Post - Organic Guest Post - Partnership Resource Link Fresh Me…" at bounding box center [554, 315] width 81 height 15
select select "5"
click at [514, 308] on select "- Select - Guest Post - Organic Guest Post - Partnership Resource Link Fresh Me…" at bounding box center [554, 315] width 81 height 15
click at [588, 369] on button "Add Websites" at bounding box center [593, 372] width 50 height 16
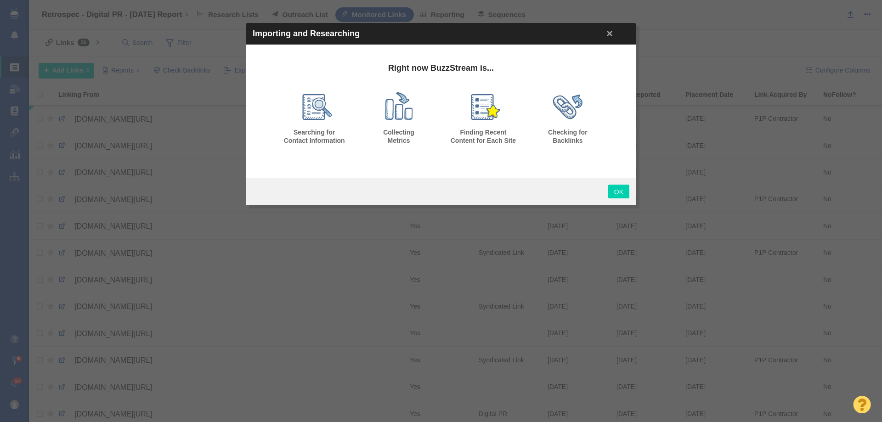
click at [623, 194] on link "OK" at bounding box center [619, 192] width 21 height 14
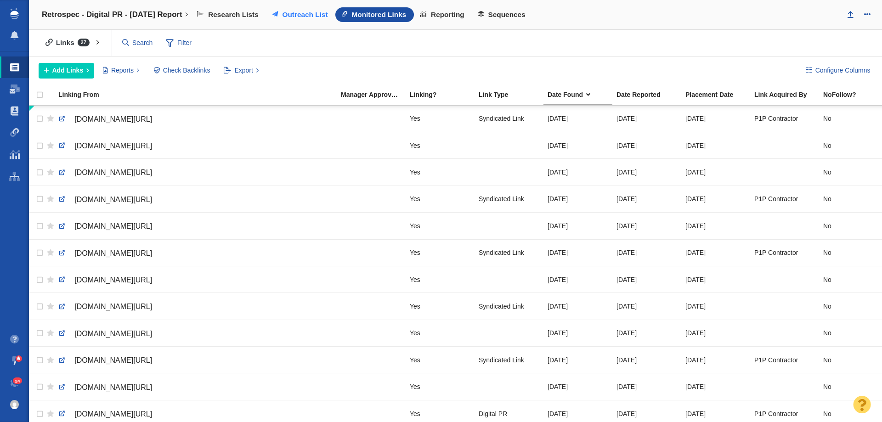
click at [318, 17] on span "Outreach List" at bounding box center [305, 15] width 46 height 8
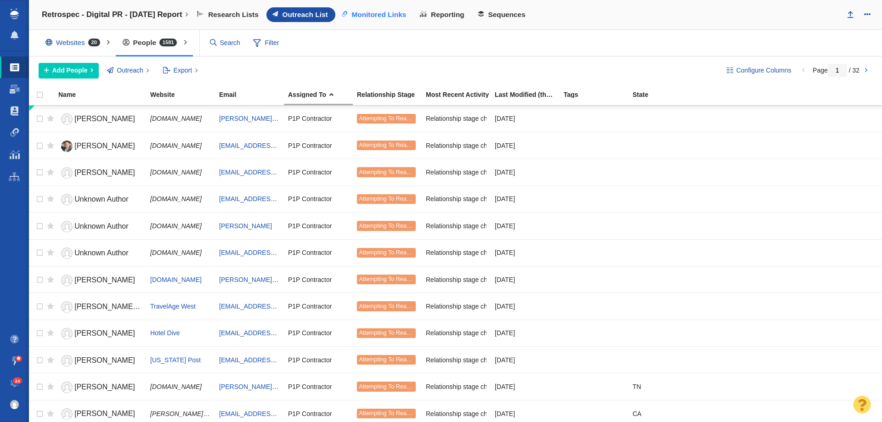
click at [381, 14] on span "Monitored Links" at bounding box center [379, 15] width 55 height 8
